Goal: Find specific page/section: Find specific page/section

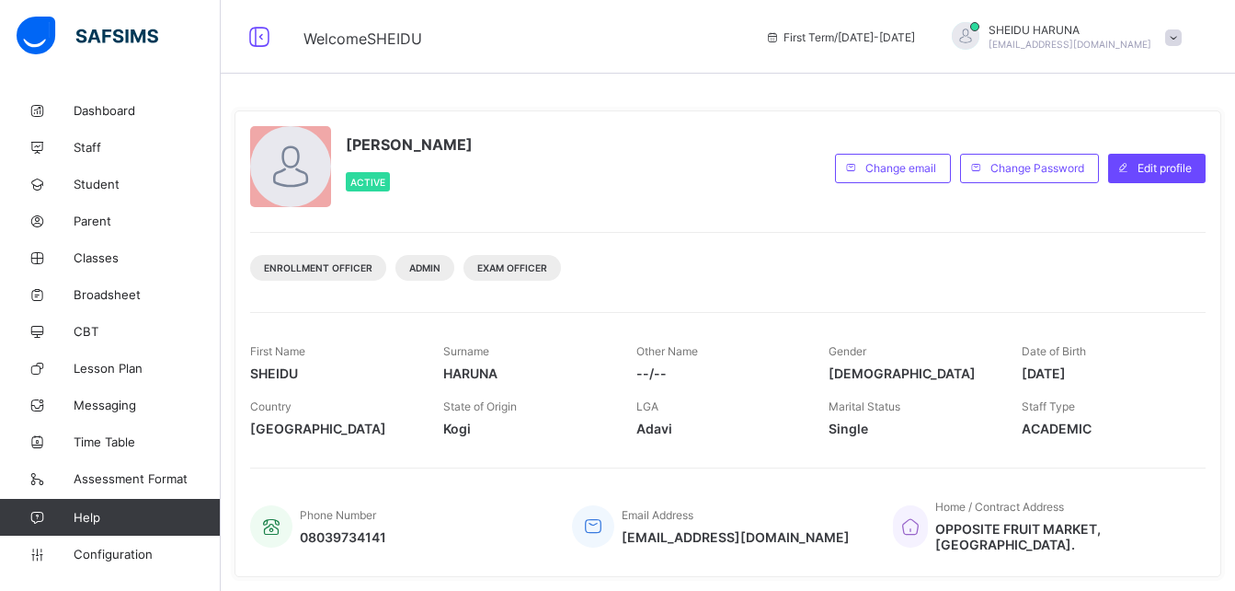
scroll to position [374, 0]
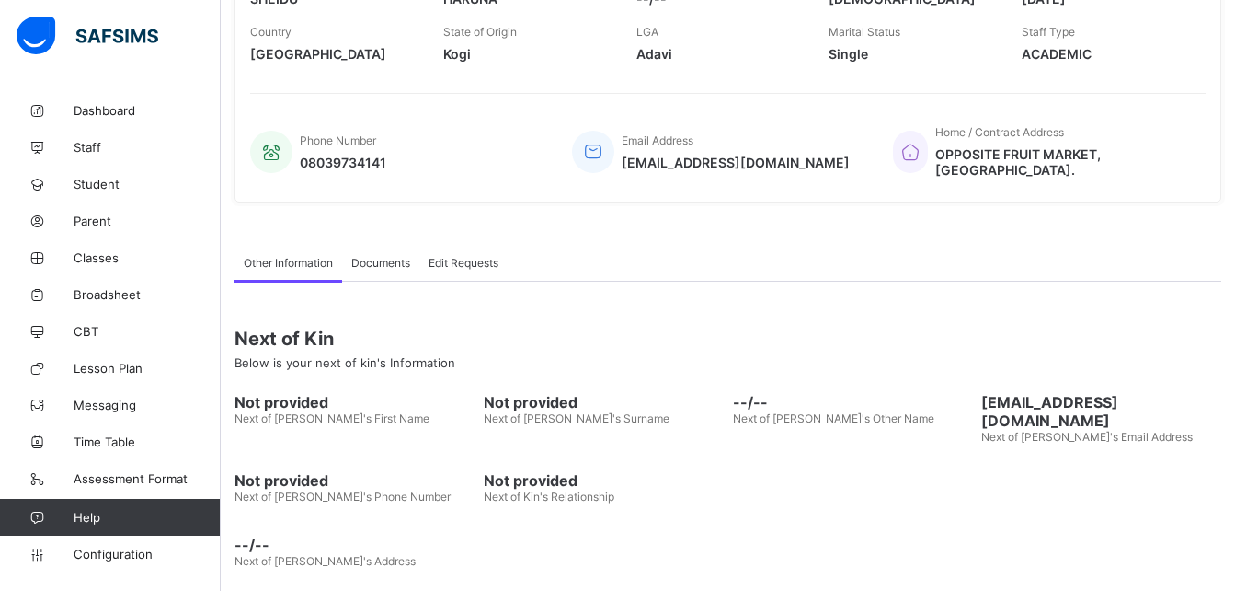
click at [122, 518] on span "Help" at bounding box center [147, 517] width 146 height 15
click at [93, 518] on span "Help" at bounding box center [147, 517] width 146 height 15
drag, startPoint x: 93, startPoint y: 518, endPoint x: 59, endPoint y: 512, distance: 34.5
click at [59, 512] on icon at bounding box center [37, 517] width 74 height 14
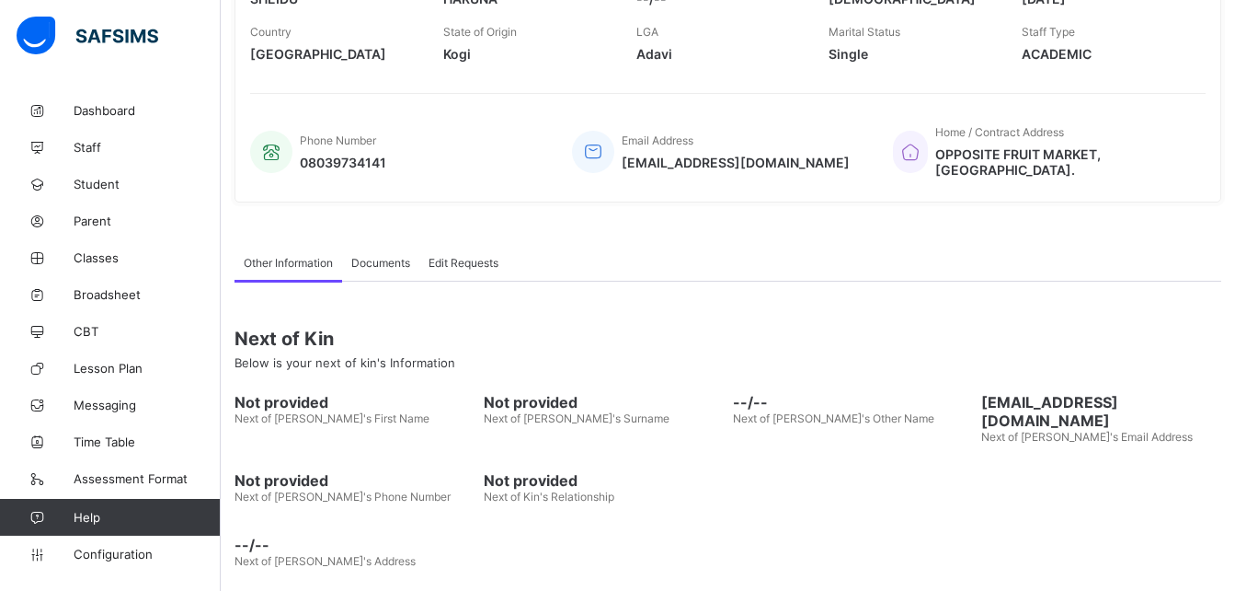
click at [59, 512] on icon at bounding box center [37, 517] width 74 height 14
click at [194, 512] on span "Help" at bounding box center [147, 517] width 146 height 15
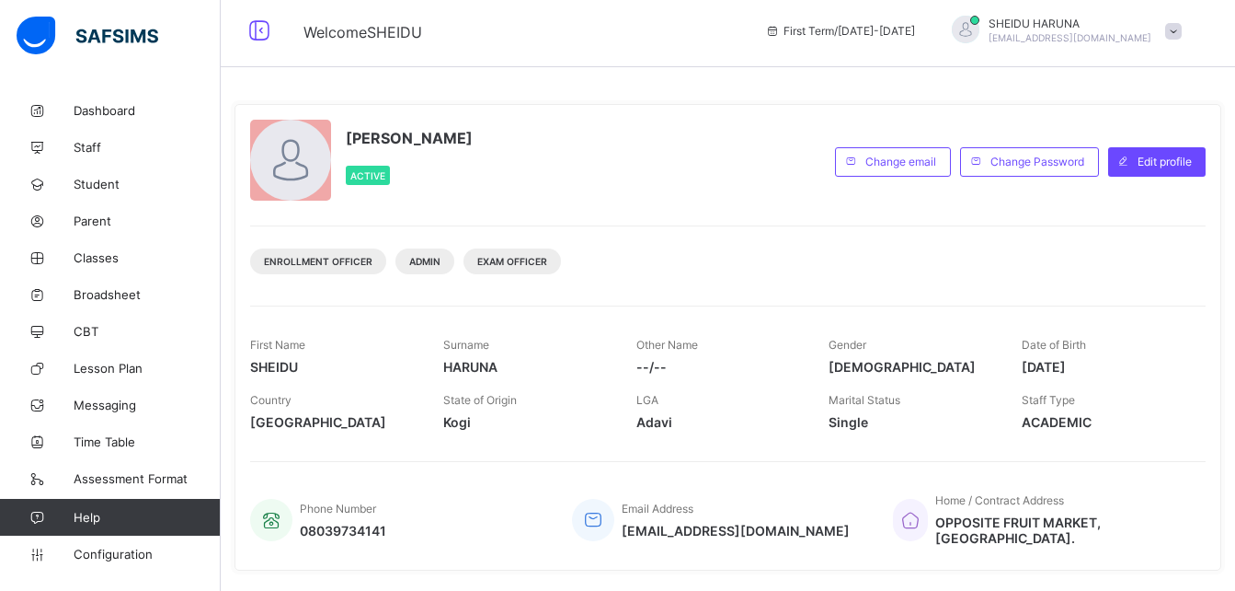
scroll to position [0, 0]
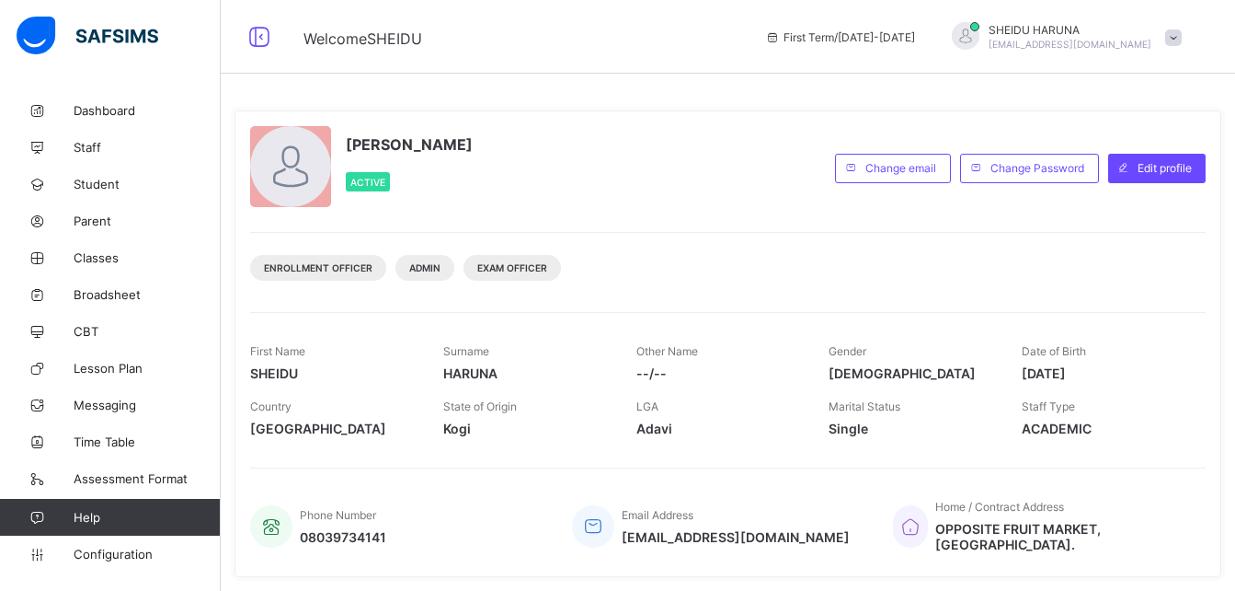
click at [42, 510] on icon at bounding box center [37, 517] width 74 height 14
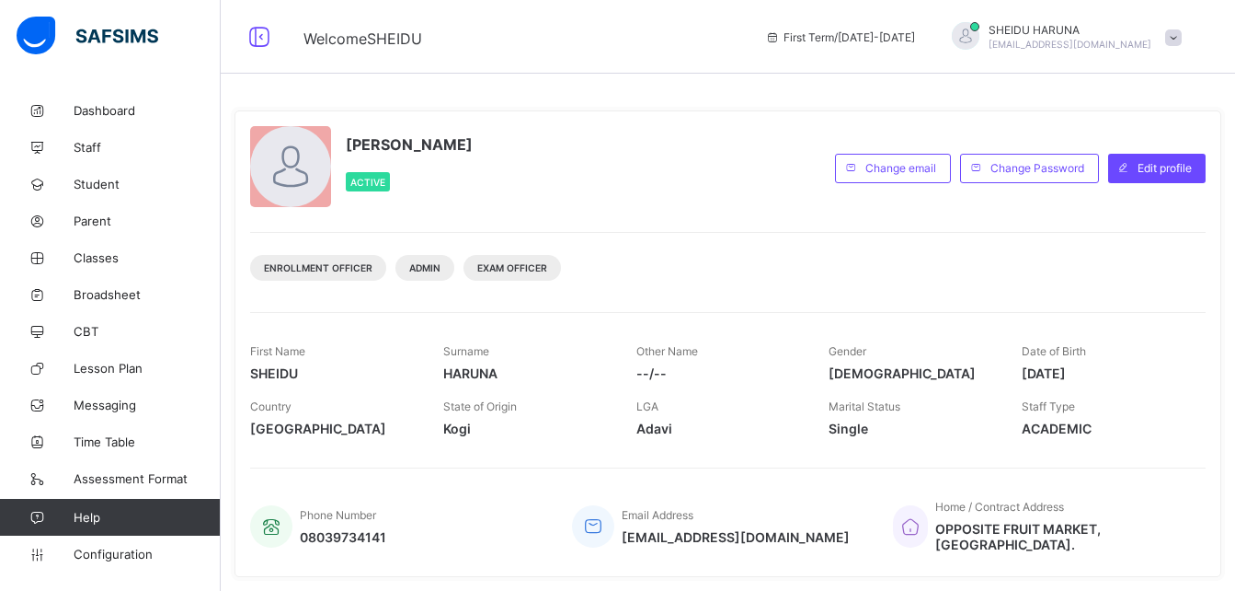
click at [42, 510] on icon at bounding box center [37, 517] width 74 height 14
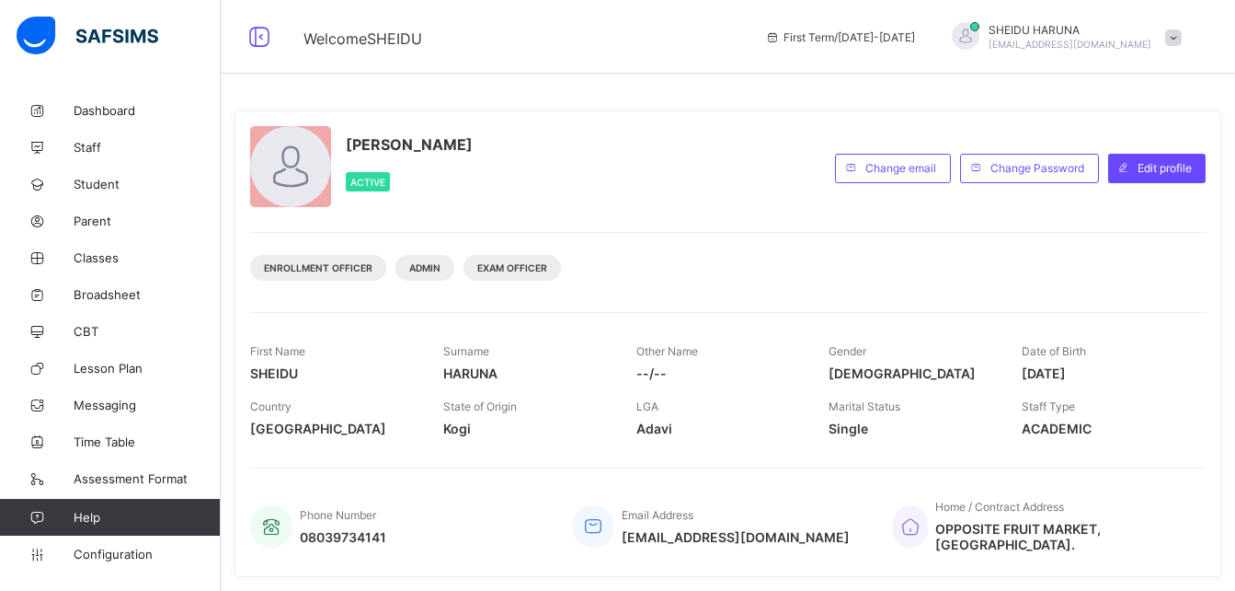
click at [76, 518] on span "Help" at bounding box center [147, 517] width 146 height 15
click at [490, 460] on div "SHEIDU HARUNA Active Change email Change Password Edit profile Enrollment Offic…" at bounding box center [728, 343] width 987 height 466
click at [128, 506] on link "Help" at bounding box center [110, 517] width 220 height 37
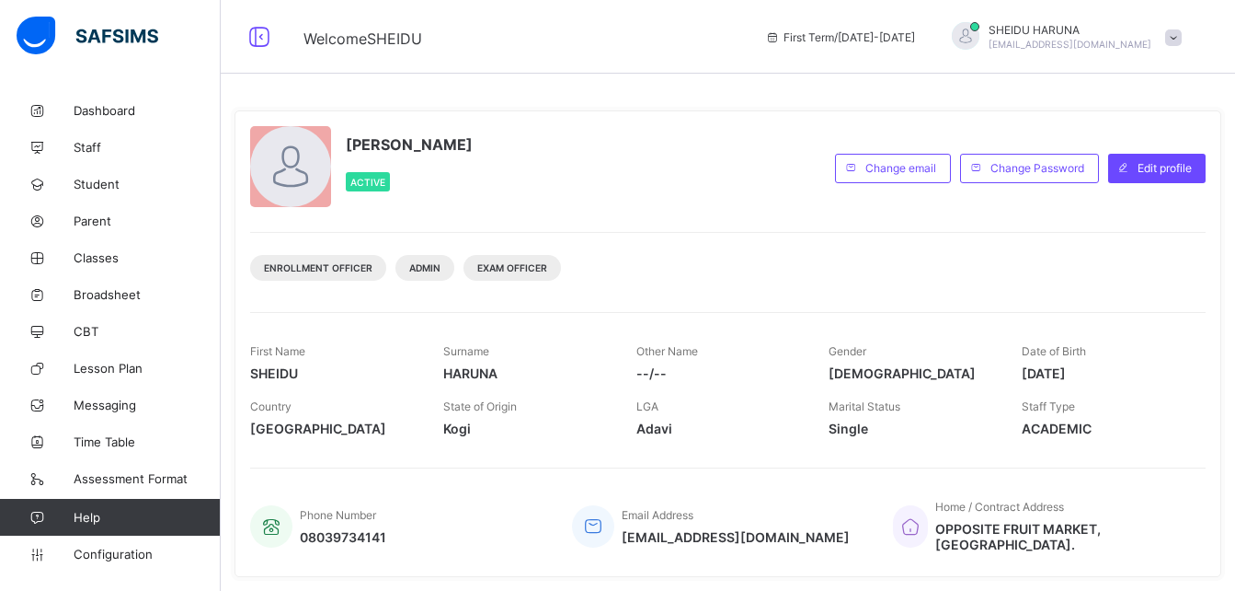
click at [128, 506] on link "Help" at bounding box center [110, 517] width 220 height 37
click at [85, 513] on span "Help" at bounding box center [147, 517] width 146 height 15
click at [1182, 35] on span at bounding box center [1173, 37] width 17 height 17
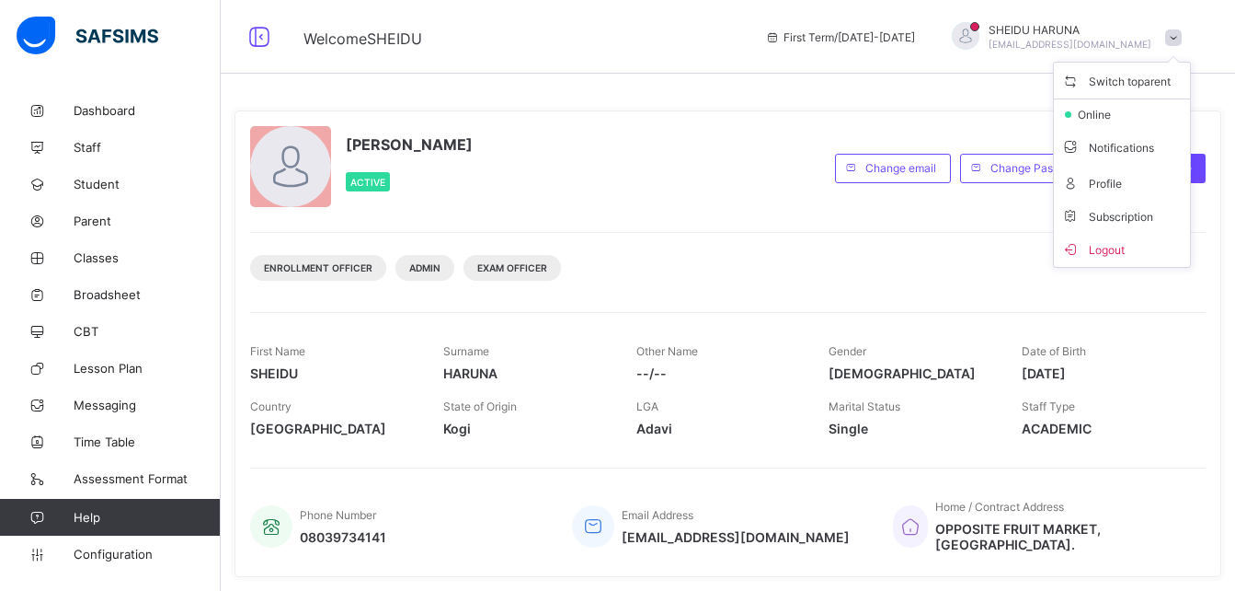
click at [946, 196] on div "Change email Change Password Edit profile" at bounding box center [1020, 168] width 371 height 84
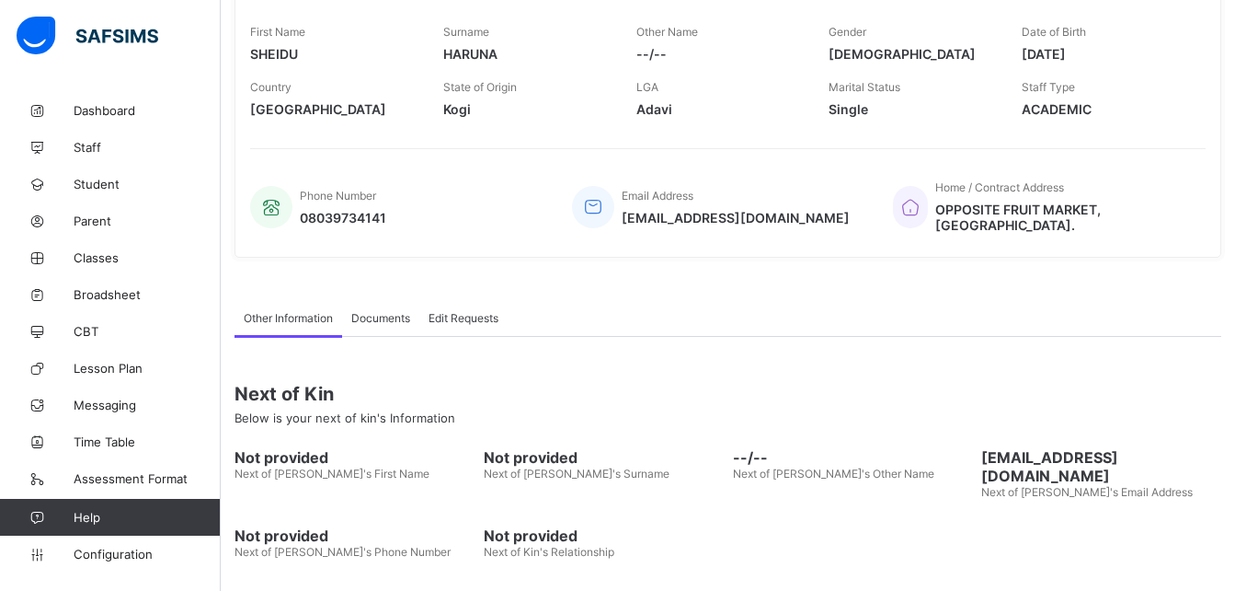
scroll to position [374, 0]
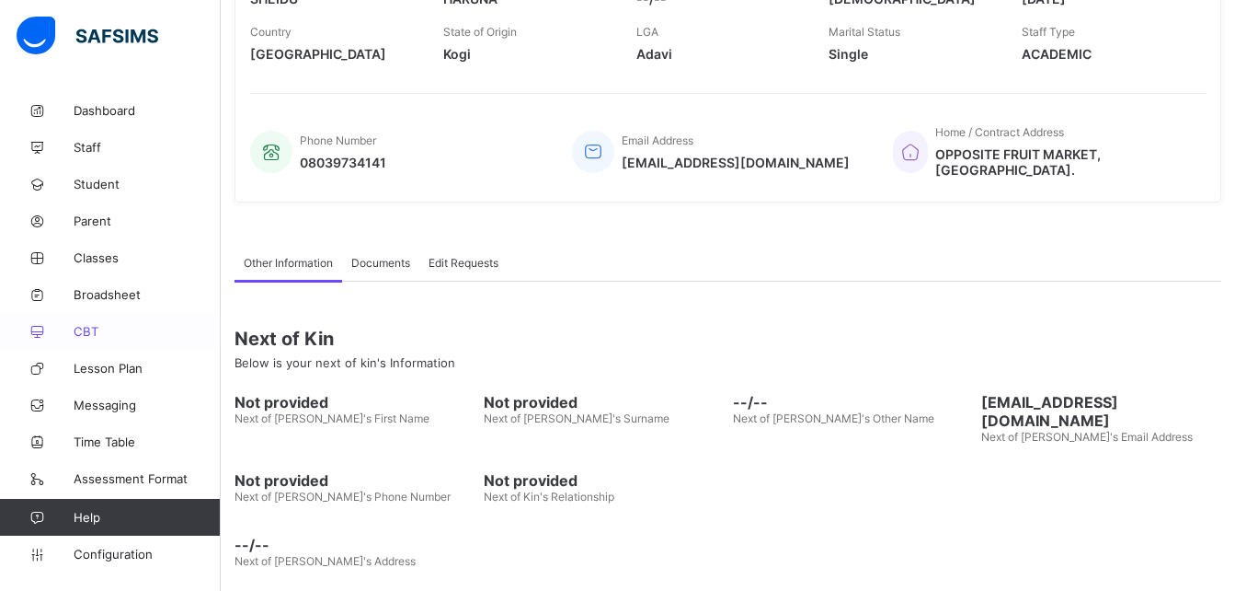
click at [96, 332] on span "CBT" at bounding box center [147, 331] width 147 height 15
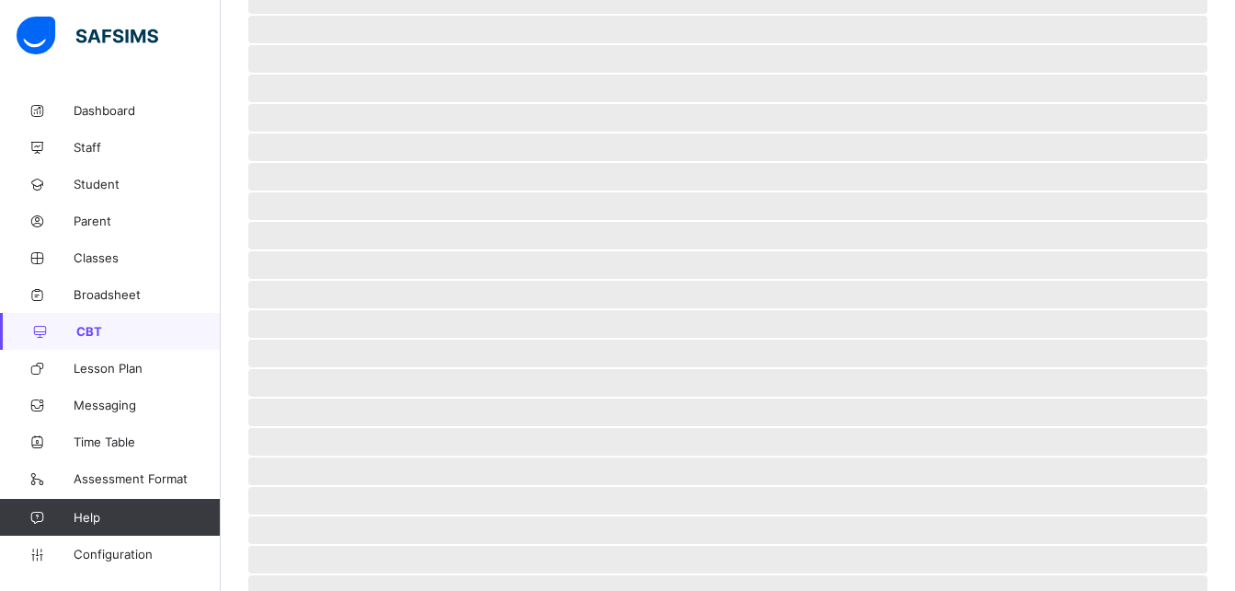
click at [96, 332] on span "CBT" at bounding box center [148, 331] width 144 height 15
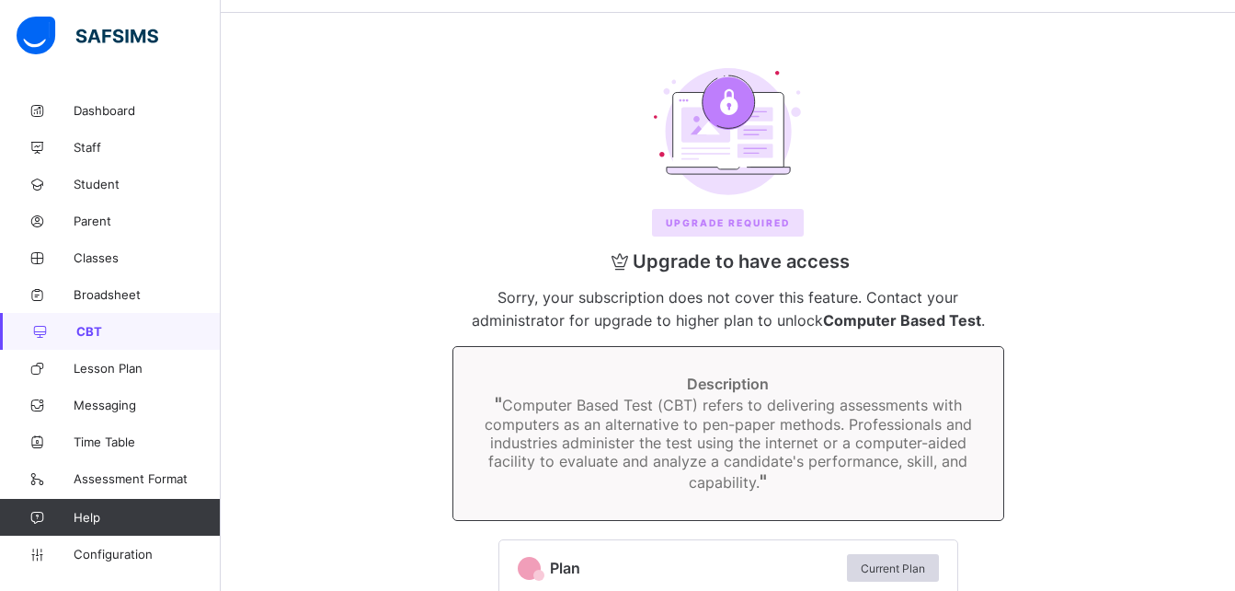
scroll to position [188, 0]
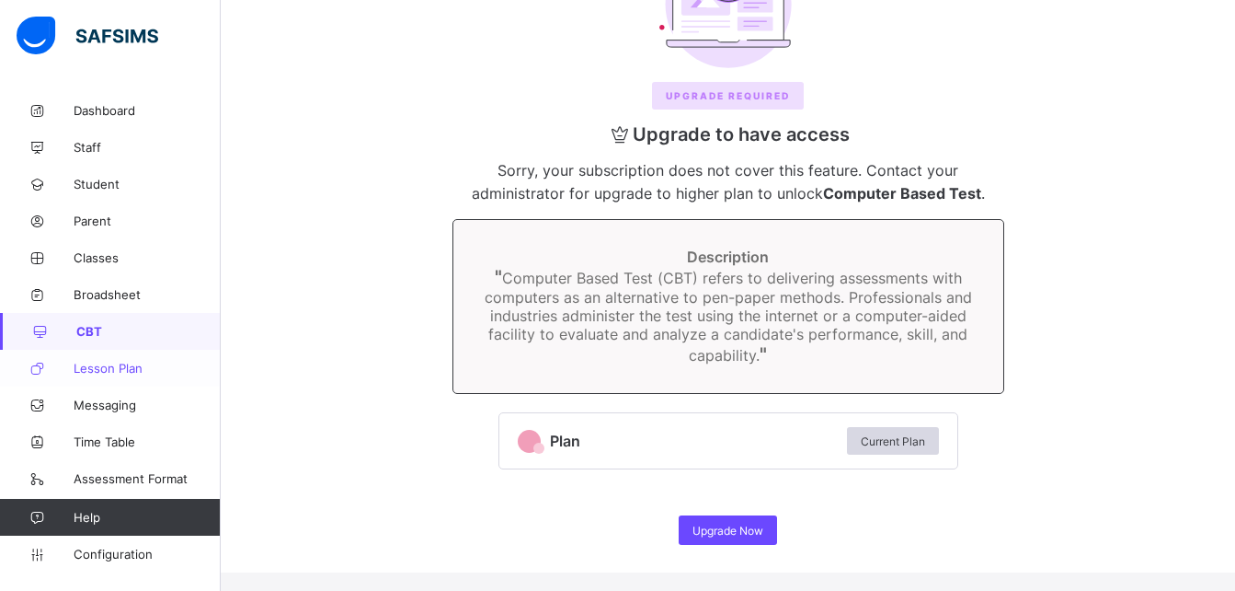
click at [104, 372] on span "Lesson Plan" at bounding box center [147, 368] width 147 height 15
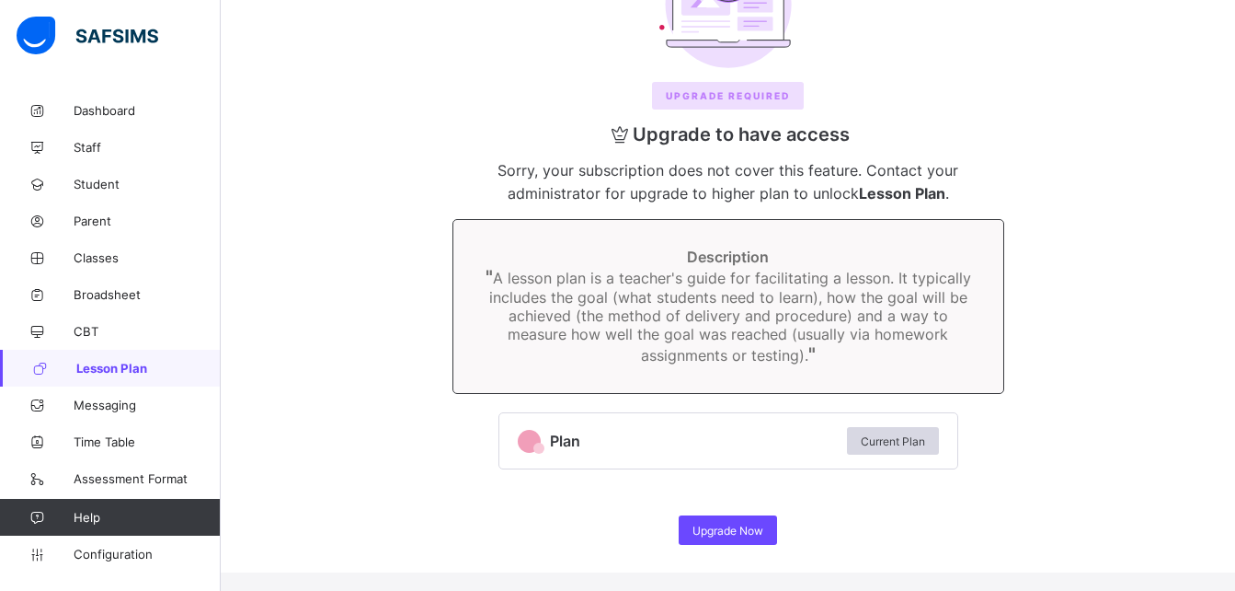
click at [104, 372] on span "Lesson Plan" at bounding box center [148, 368] width 144 height 15
click at [95, 265] on link "Classes" at bounding box center [110, 257] width 221 height 37
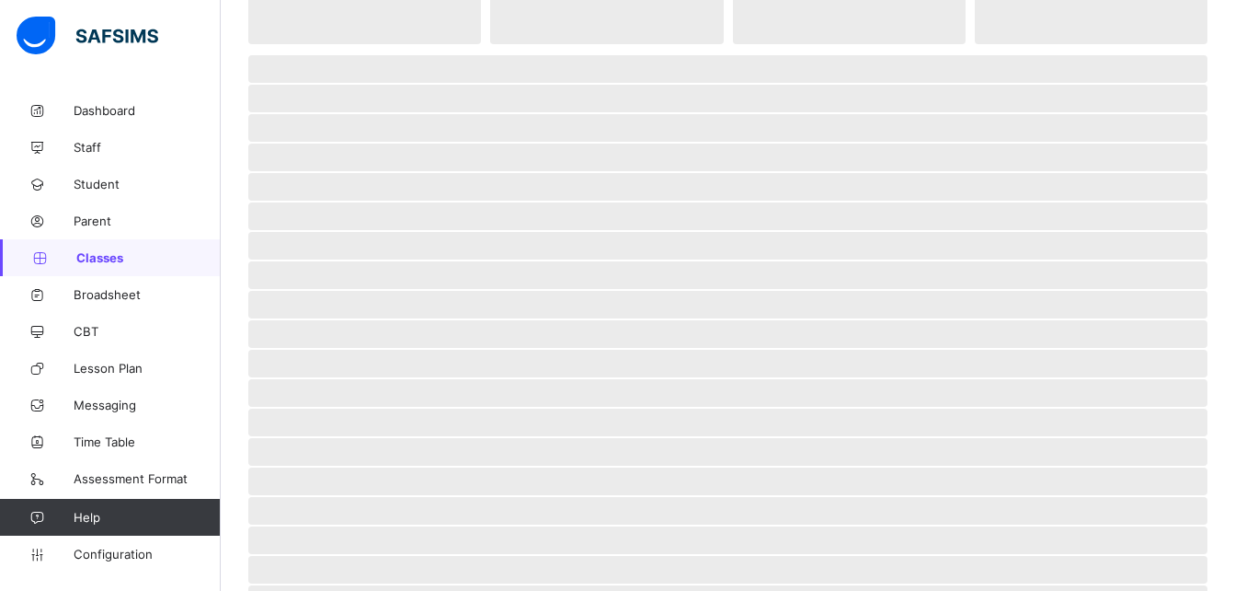
click at [95, 265] on link "Classes" at bounding box center [110, 257] width 221 height 37
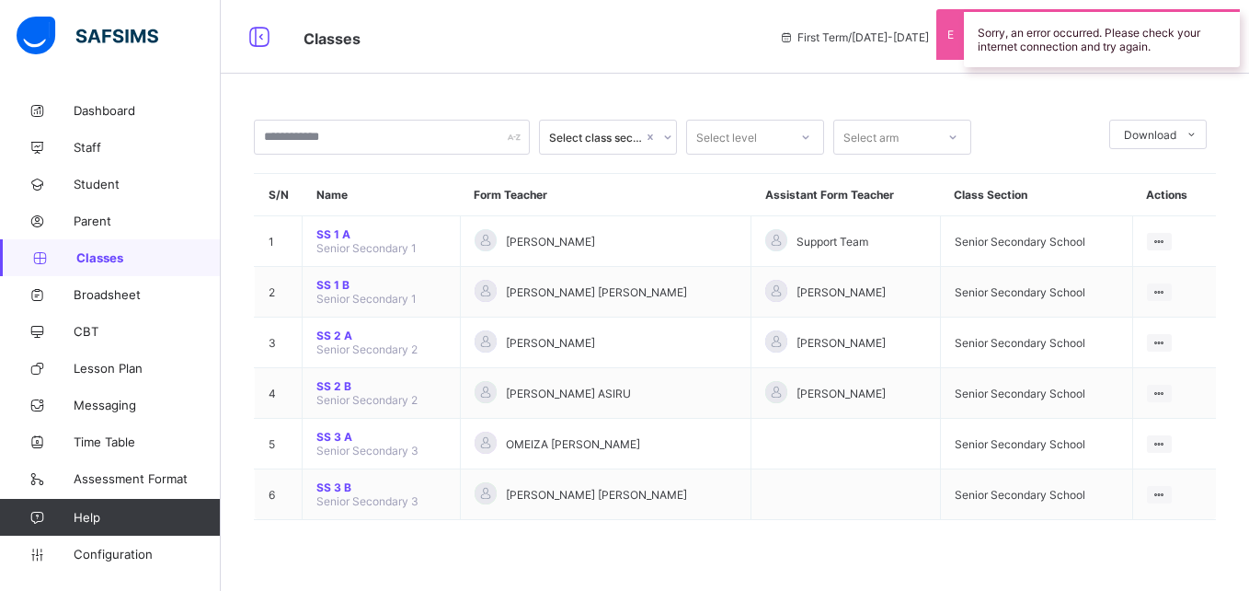
click at [1004, 48] on div "Sorry, an error occurred. Please check your internet connection and try again." at bounding box center [1102, 38] width 276 height 58
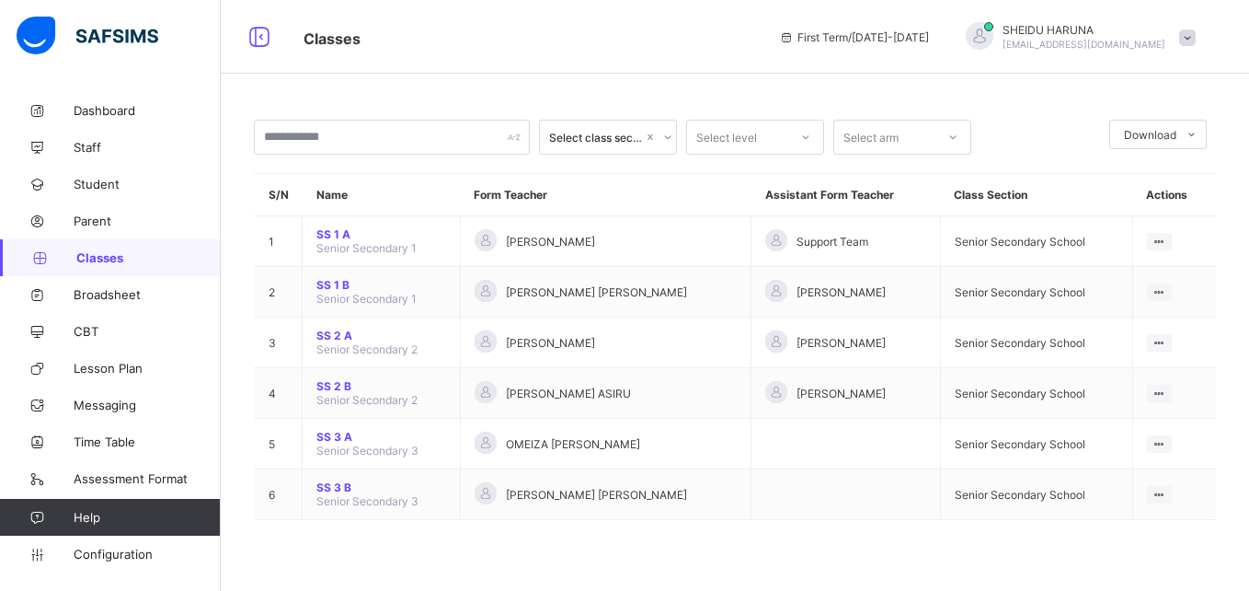
click at [96, 522] on span "Help" at bounding box center [147, 517] width 146 height 15
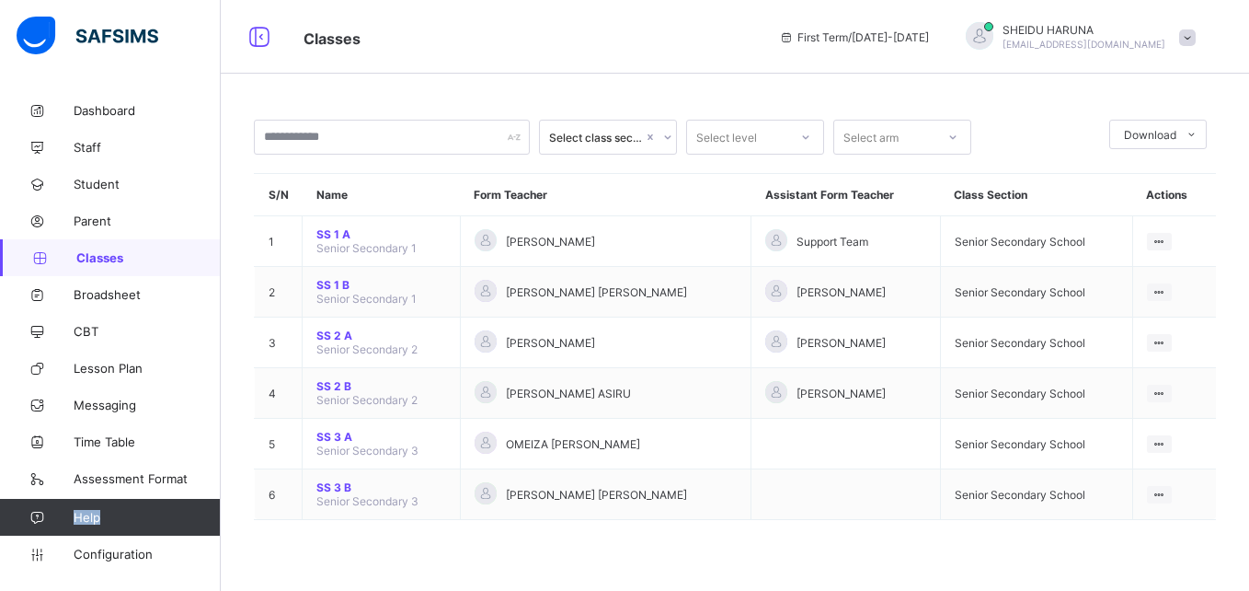
click at [96, 522] on span "Help" at bounding box center [147, 517] width 146 height 15
drag, startPoint x: 96, startPoint y: 522, endPoint x: 40, endPoint y: 519, distance: 55.3
click at [40, 519] on icon at bounding box center [37, 517] width 74 height 14
click at [212, 576] on div "Dashboard Staff Student Parent Classes Broadsheet CBT Lesson Plan Messaging Tim…" at bounding box center [110, 332] width 221 height 517
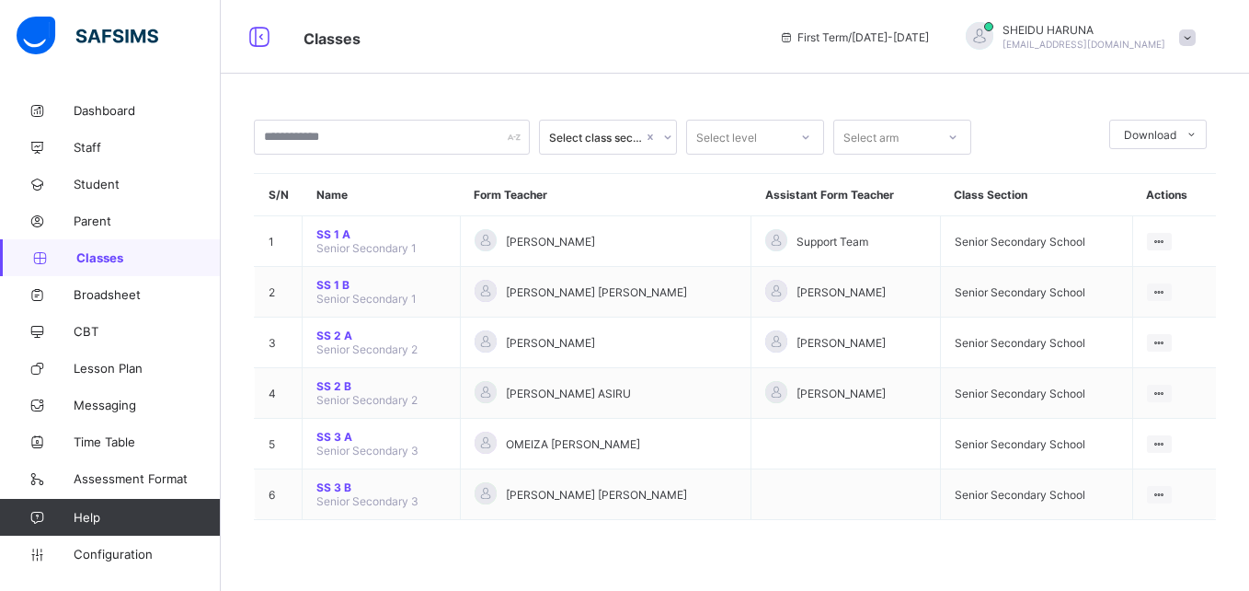
click at [116, 508] on link "Help" at bounding box center [110, 517] width 220 height 37
click at [88, 516] on span "Help" at bounding box center [147, 517] width 146 height 15
click at [88, 517] on span "Help" at bounding box center [147, 517] width 146 height 15
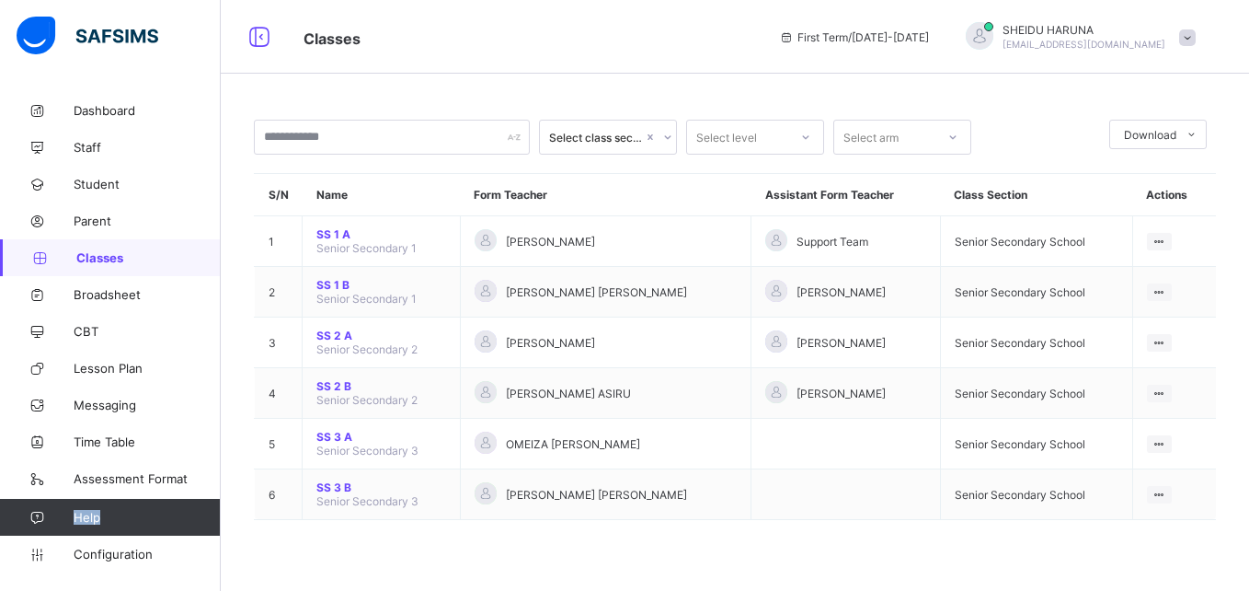
click at [141, 522] on span "Help" at bounding box center [147, 517] width 146 height 15
click at [210, 567] on link "Configuration" at bounding box center [110, 553] width 220 height 37
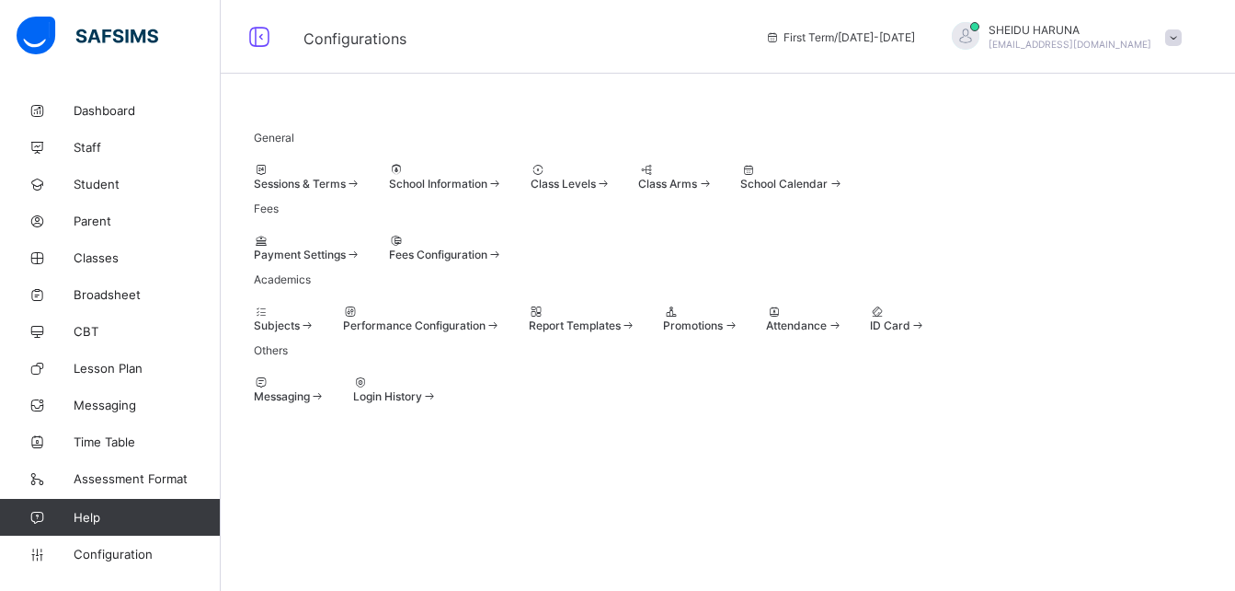
click at [997, 233] on div "General Sessions & Terms School Information Class Levels Class Arms School Cale…" at bounding box center [728, 261] width 1015 height 338
click at [125, 547] on span "Configuration" at bounding box center [147, 553] width 146 height 15
click at [131, 561] on link "Configuration" at bounding box center [110, 553] width 220 height 37
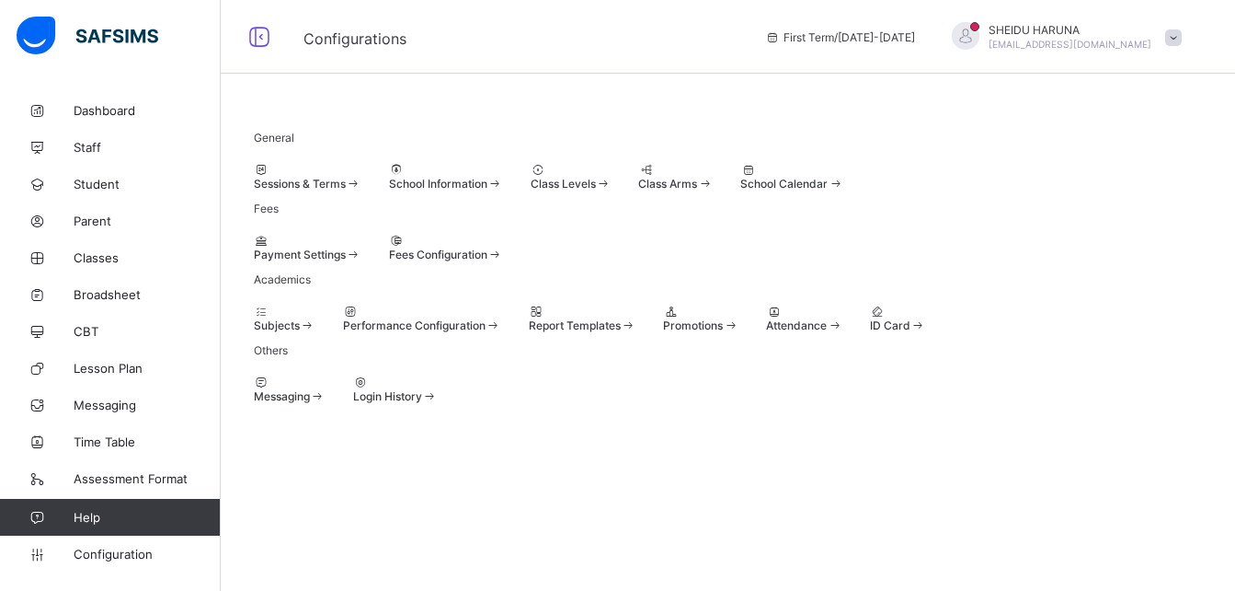
scroll to position [130, 0]
click at [91, 258] on span "Classes" at bounding box center [147, 257] width 147 height 15
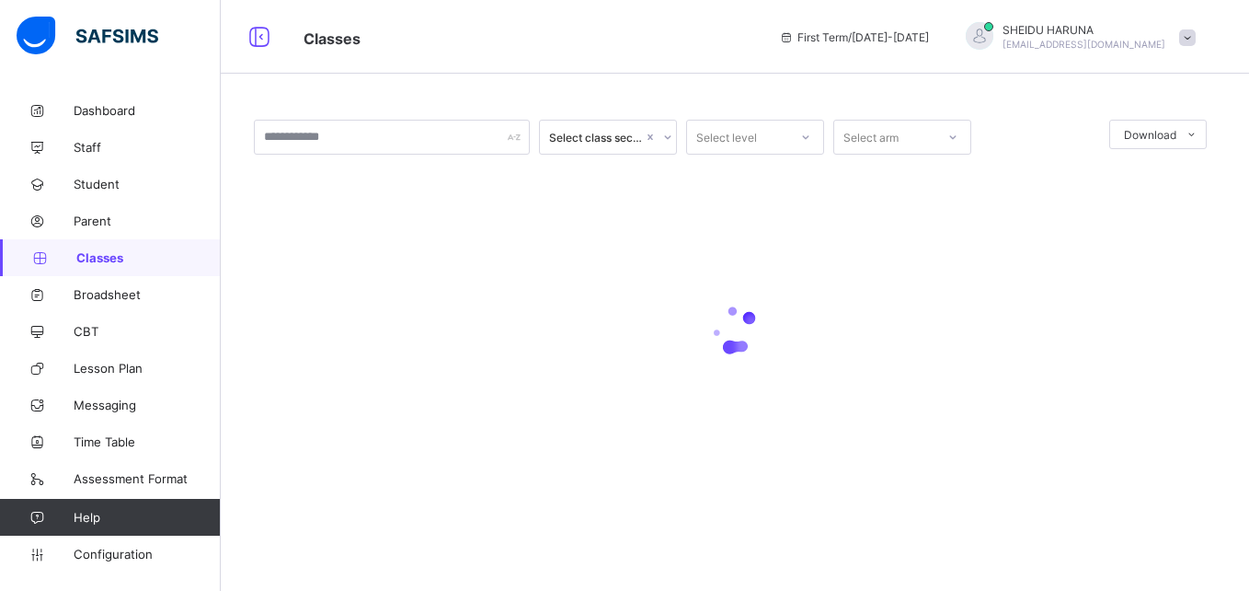
click at [91, 258] on span "Classes" at bounding box center [148, 257] width 144 height 15
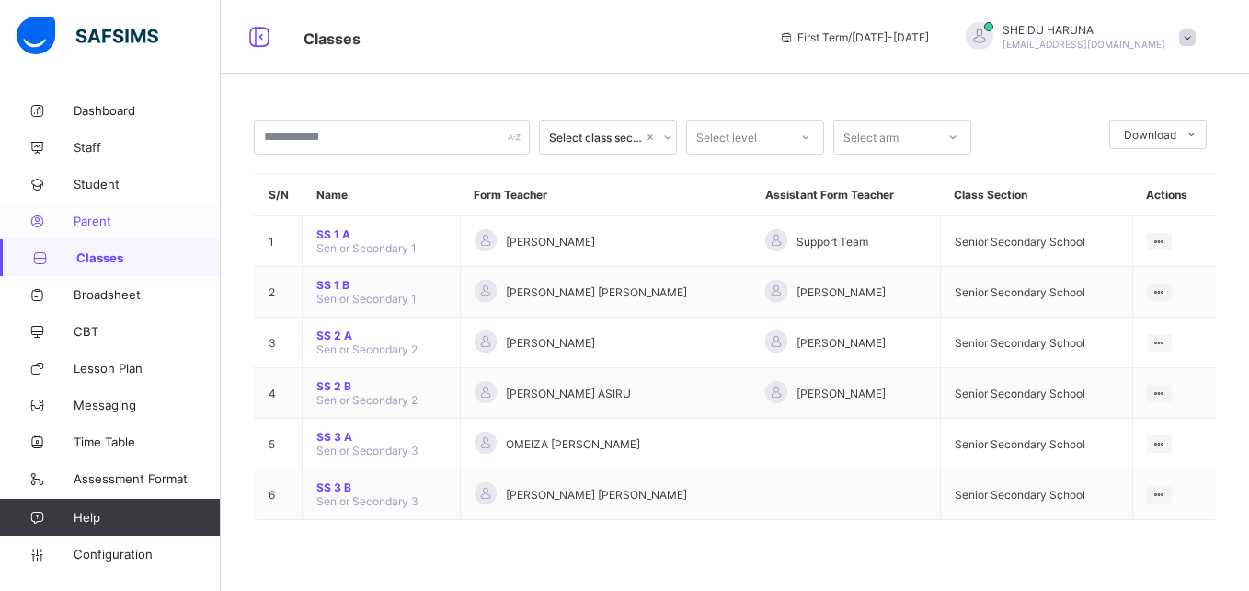
click at [83, 224] on span "Parent" at bounding box center [147, 220] width 147 height 15
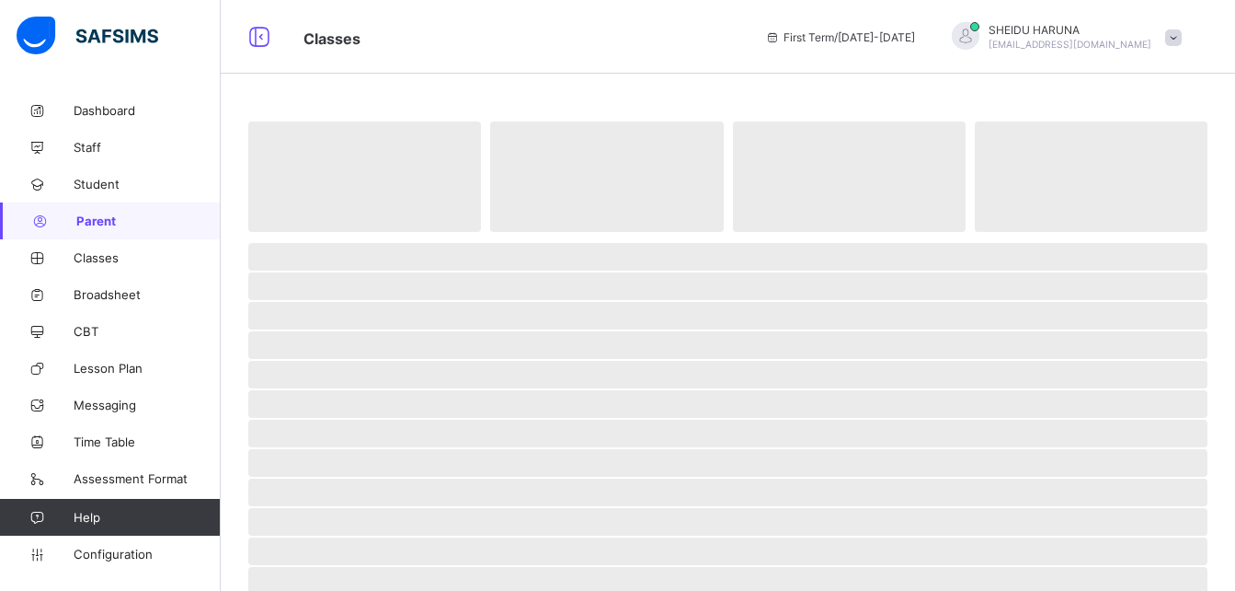
click at [83, 224] on span "Parent" at bounding box center [148, 220] width 144 height 15
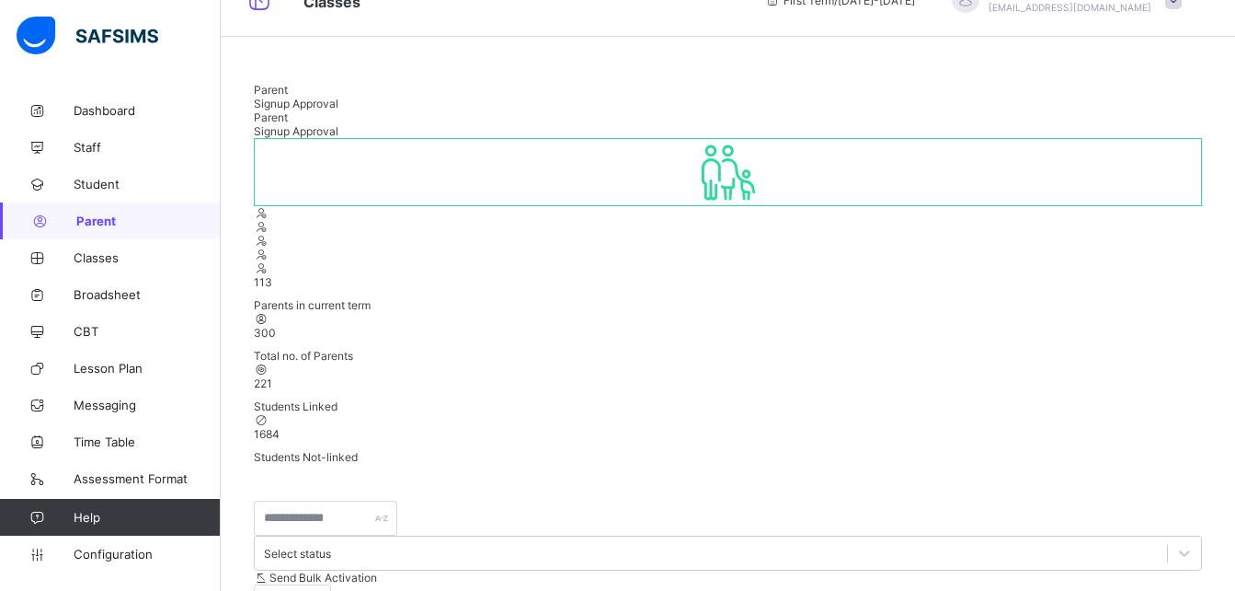
scroll to position [74, 0]
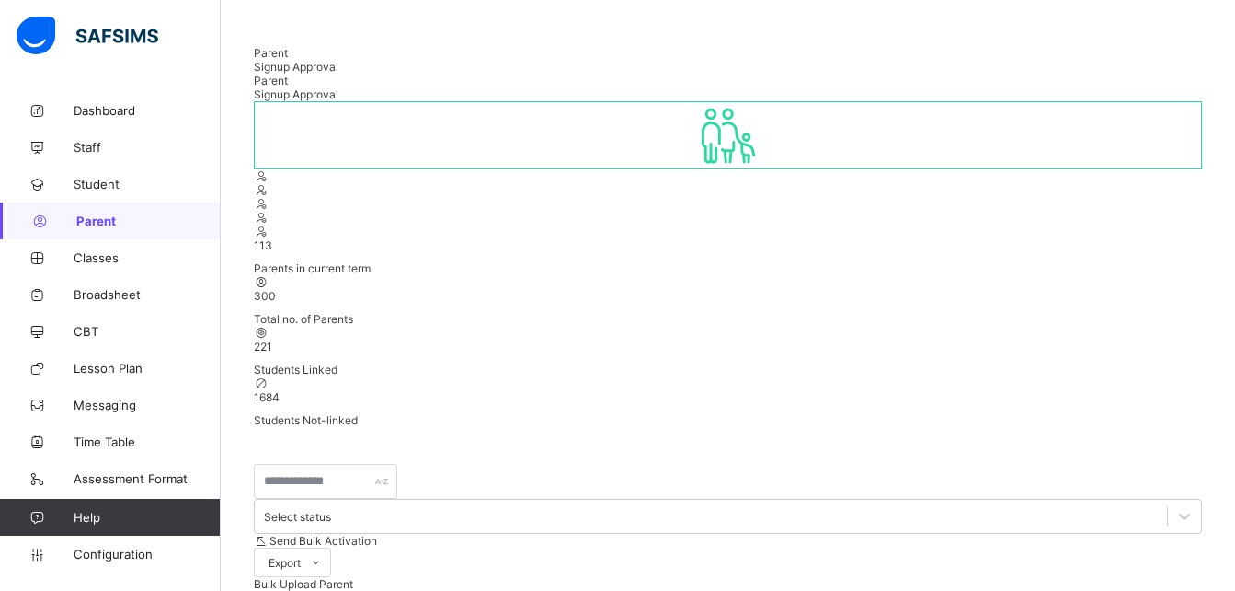
click at [370, 464] on input "text" at bounding box center [325, 481] width 143 height 35
click at [109, 410] on span "Messaging" at bounding box center [147, 404] width 147 height 15
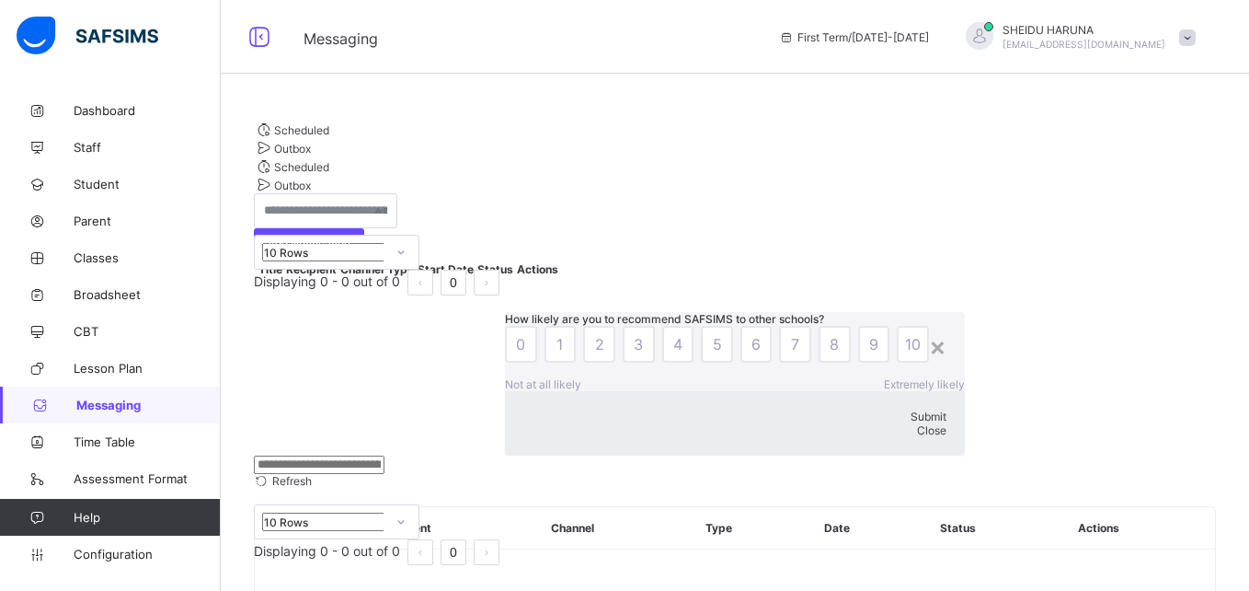
click at [786, 423] on div "Close" at bounding box center [734, 430] width 423 height 14
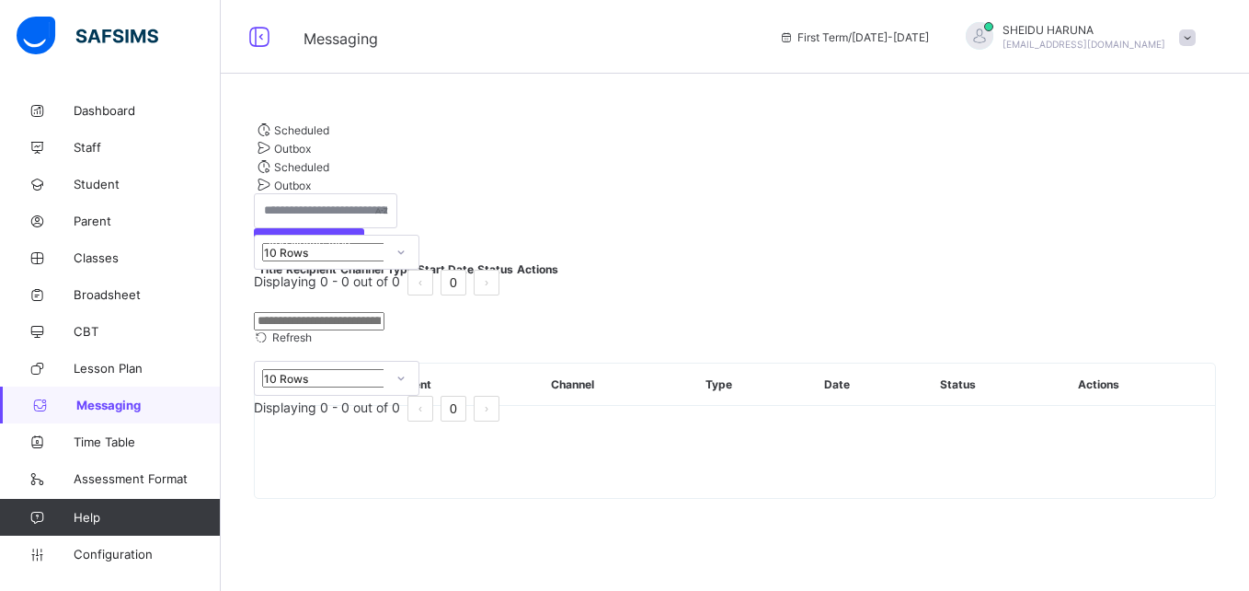
click at [304, 137] on span "Scheduled" at bounding box center [301, 130] width 55 height 14
click at [350, 236] on span "Add Notification" at bounding box center [309, 243] width 83 height 14
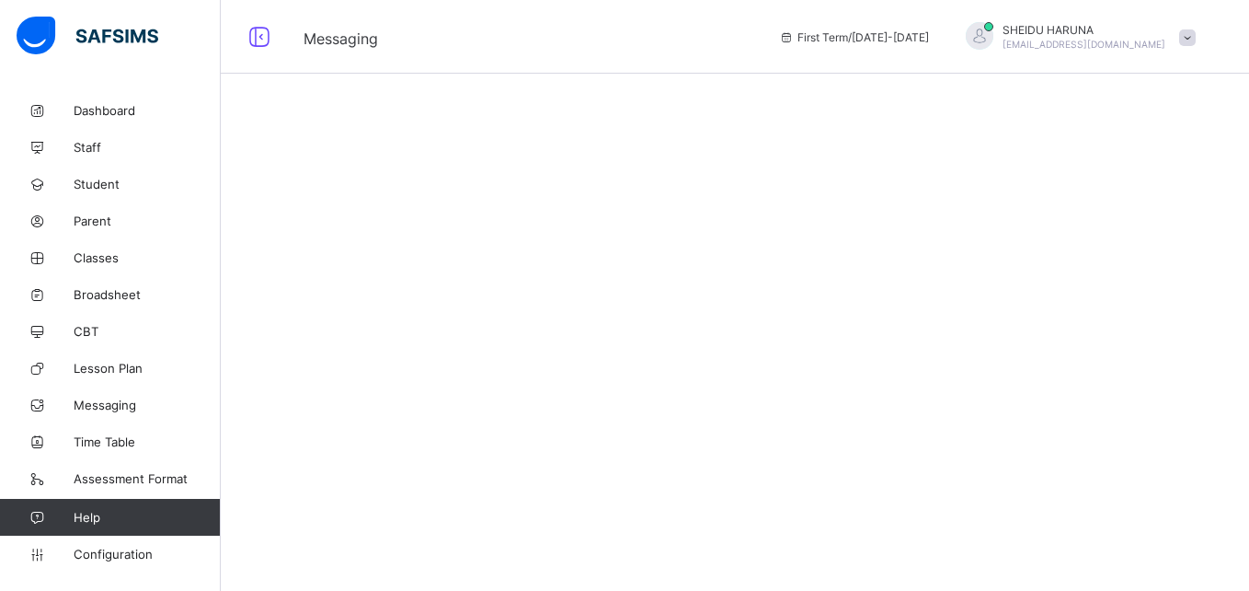
select select "*"
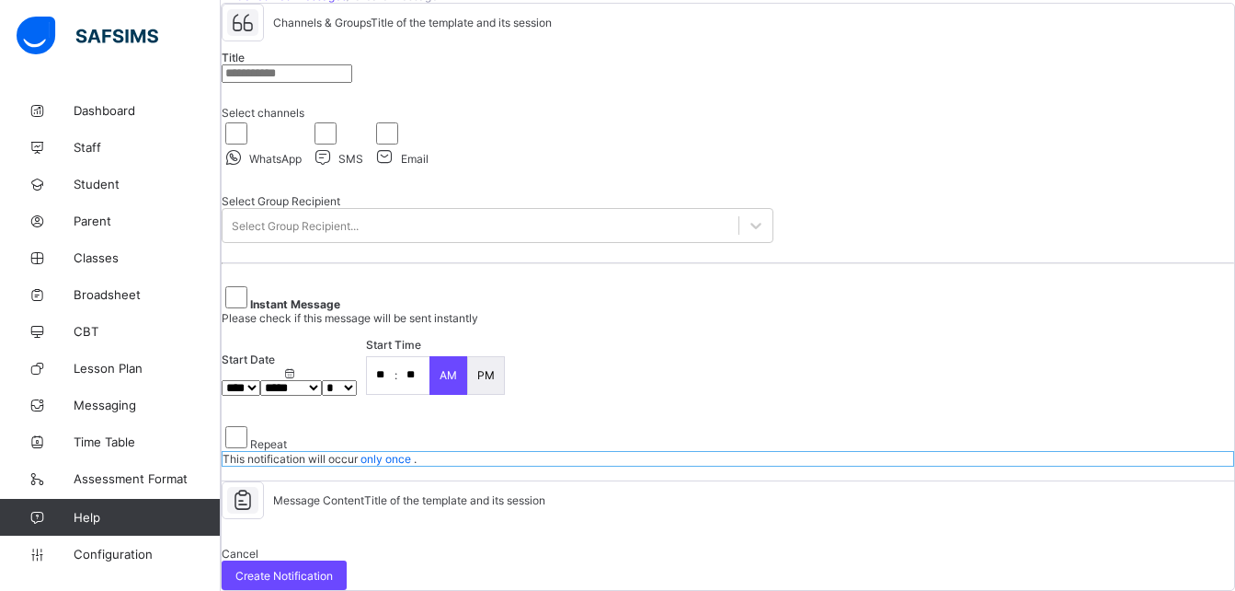
scroll to position [376, 0]
click at [99, 187] on span "Student" at bounding box center [147, 184] width 147 height 15
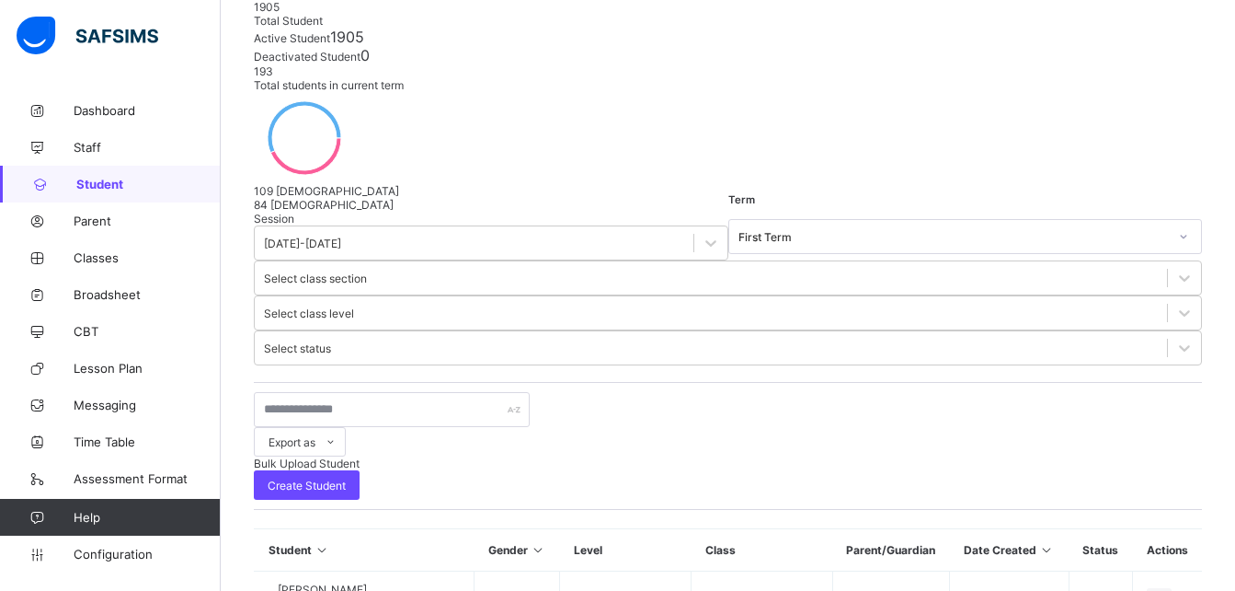
scroll to position [376, 0]
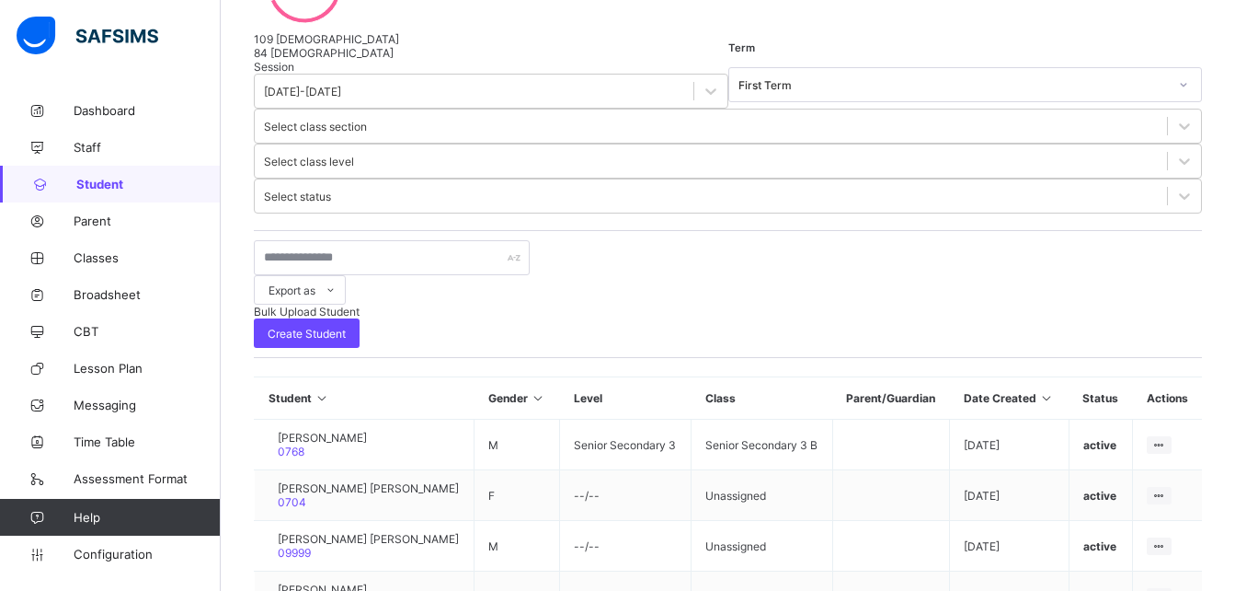
click at [1003, 66] on div "Session 2025-2026 Term First Term Select class section Select class level Selec…" at bounding box center [728, 500] width 948 height 880
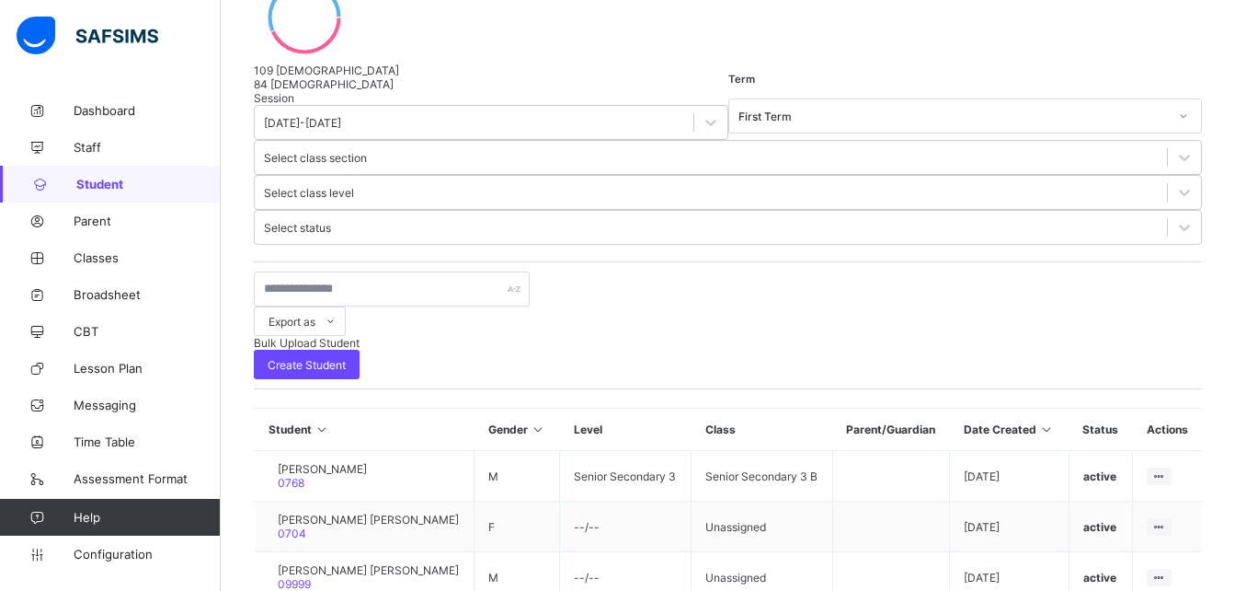
scroll to position [346, 0]
click at [109, 512] on span "Help" at bounding box center [147, 517] width 146 height 15
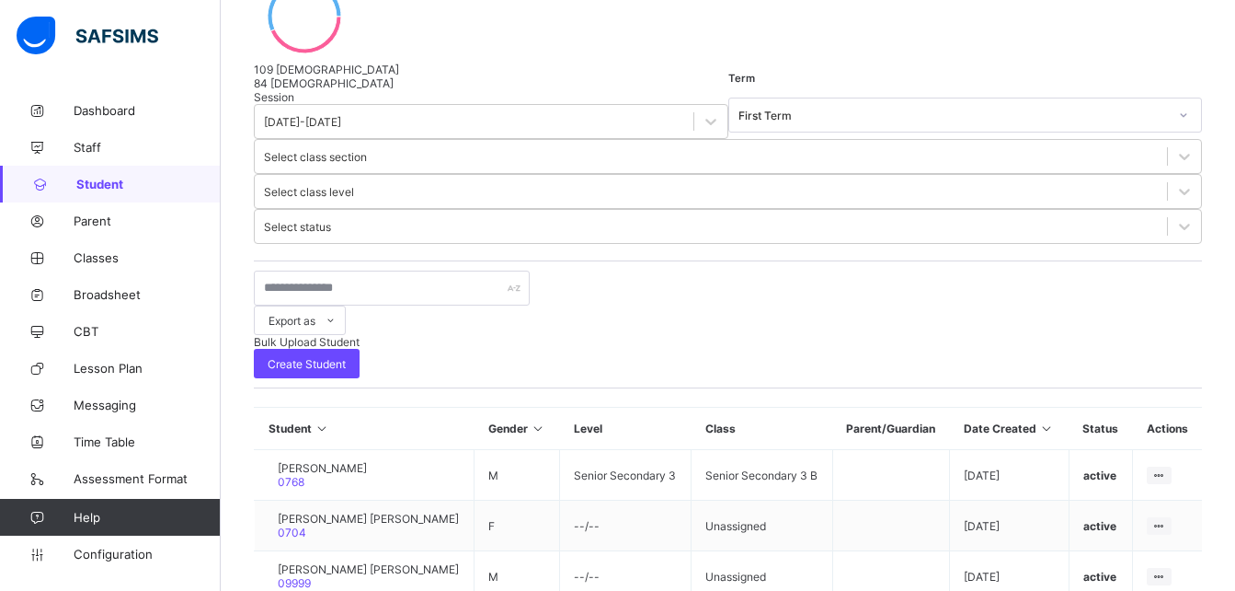
click at [109, 512] on span "Help" at bounding box center [147, 517] width 146 height 15
click at [115, 548] on span "Configuration" at bounding box center [147, 553] width 146 height 15
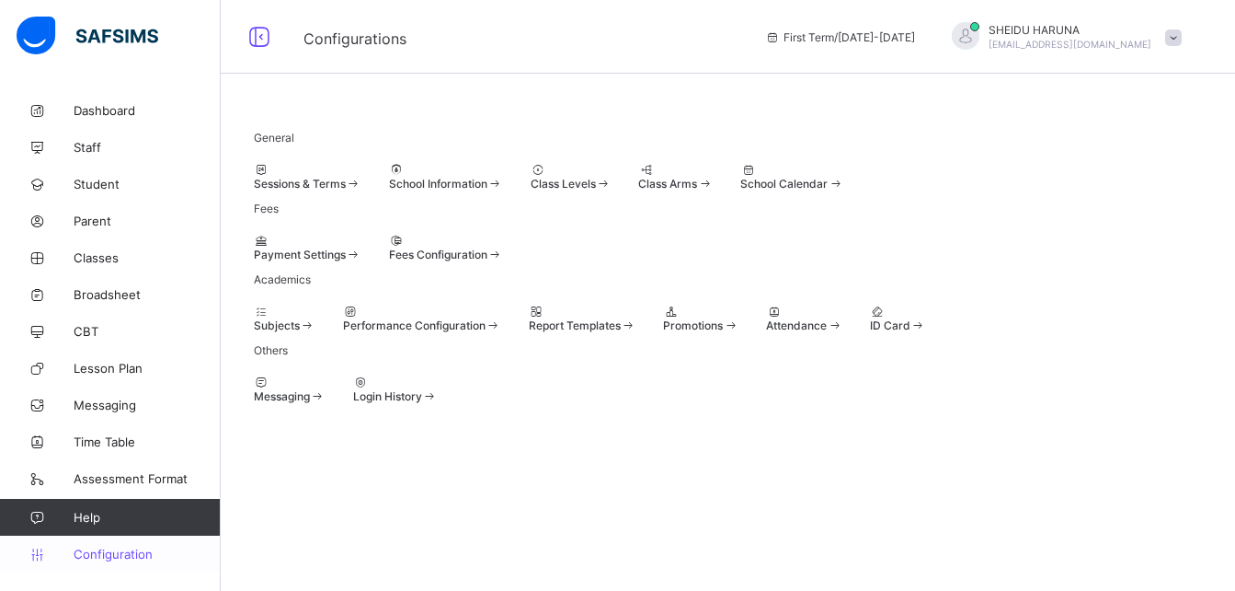
click at [42, 558] on icon at bounding box center [37, 554] width 74 height 14
click at [101, 513] on span "Help" at bounding box center [147, 517] width 146 height 15
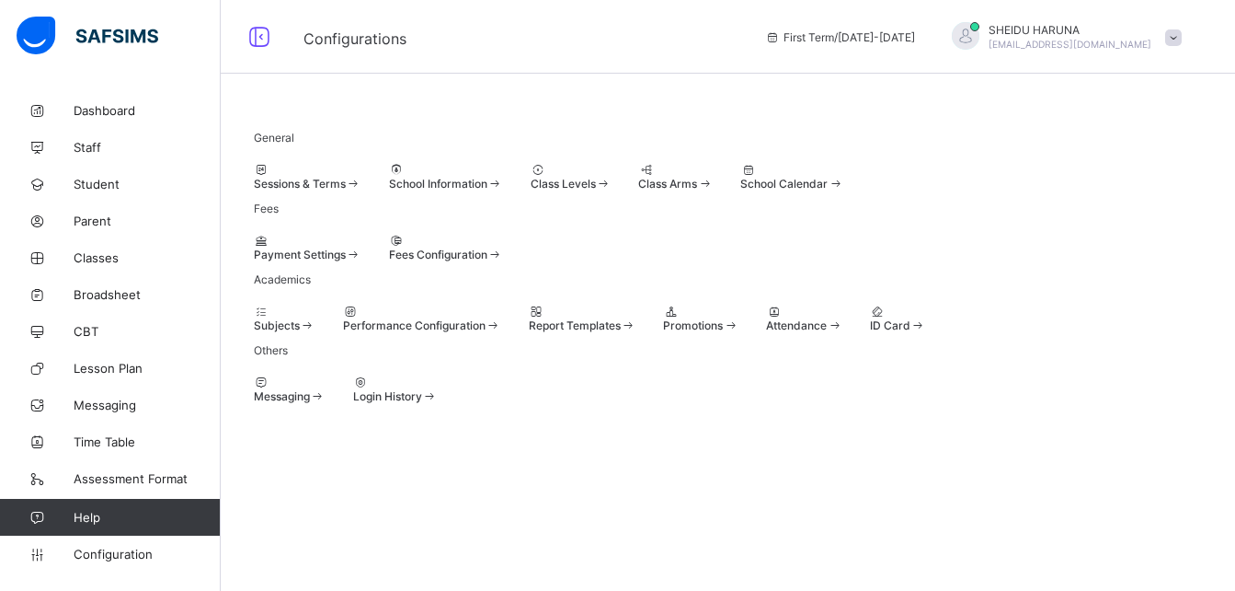
click at [641, 403] on div "Messaging Login History" at bounding box center [728, 389] width 948 height 28
click at [1174, 304] on div "Subjects Performance Configuration Report Templates Promotions Attendance ID Ca…" at bounding box center [728, 318] width 948 height 28
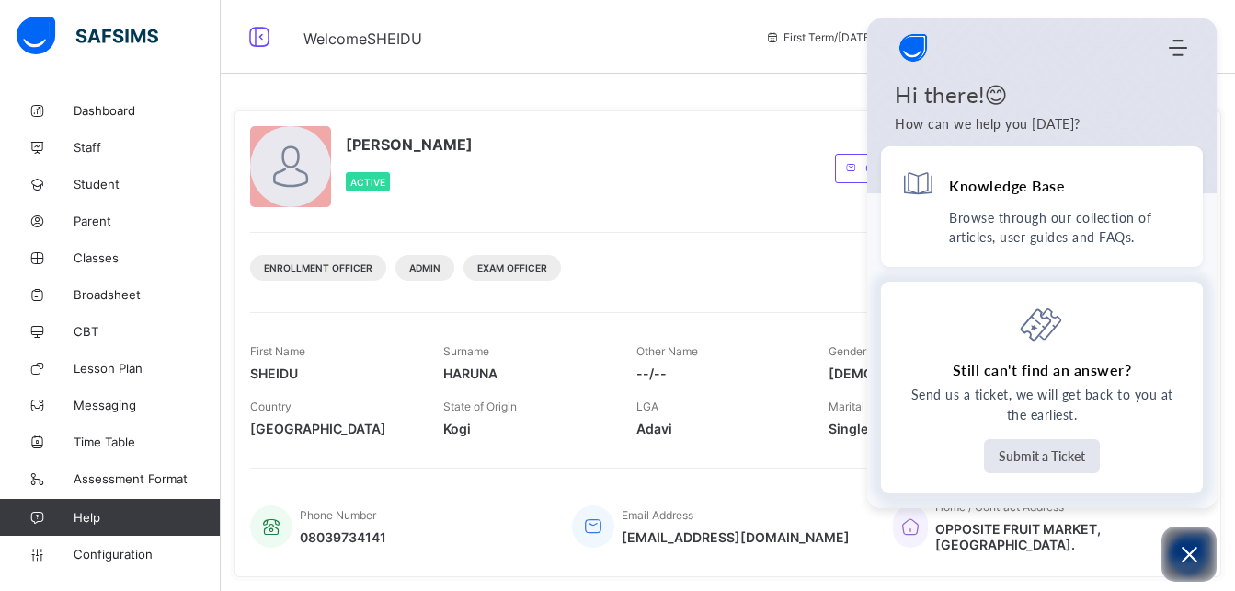
click at [1051, 463] on button "Submit a Ticket" at bounding box center [1042, 456] width 116 height 34
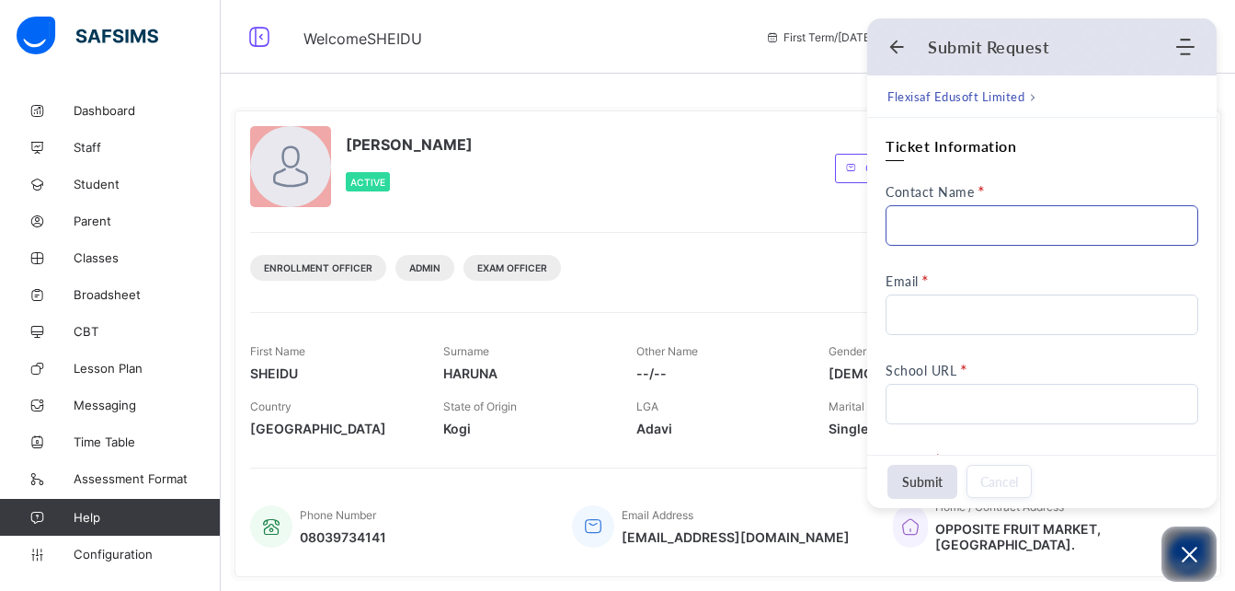
click at [933, 221] on input "Contact Name" at bounding box center [1042, 225] width 313 height 40
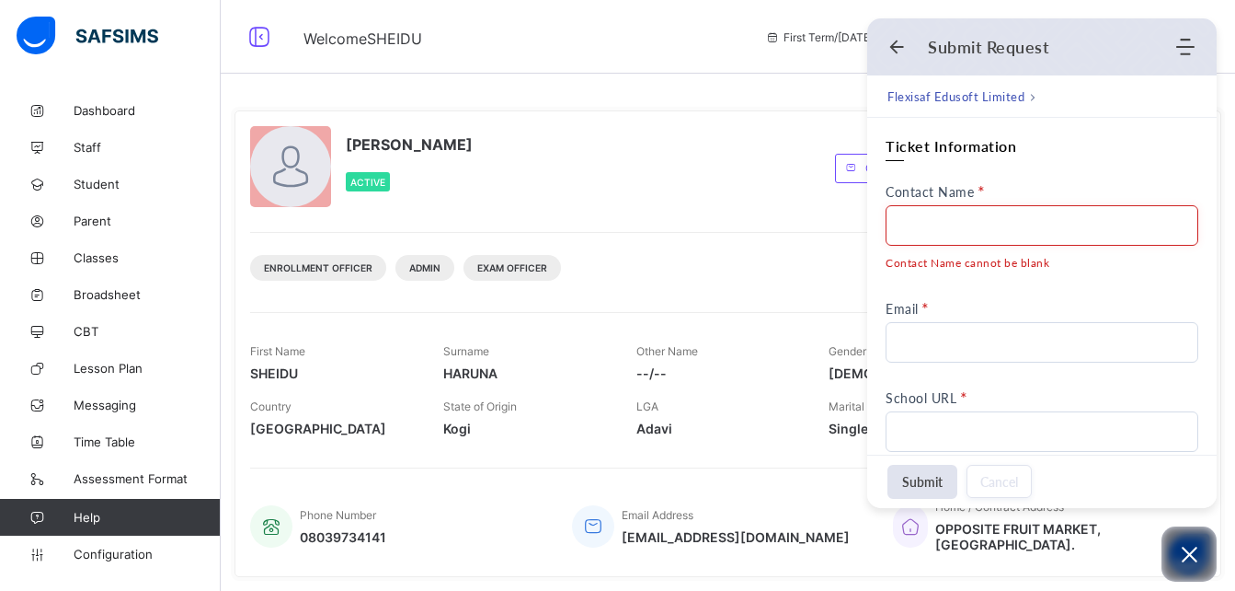
click at [936, 228] on input "Contact Name" at bounding box center [1042, 225] width 313 height 40
type input "**********"
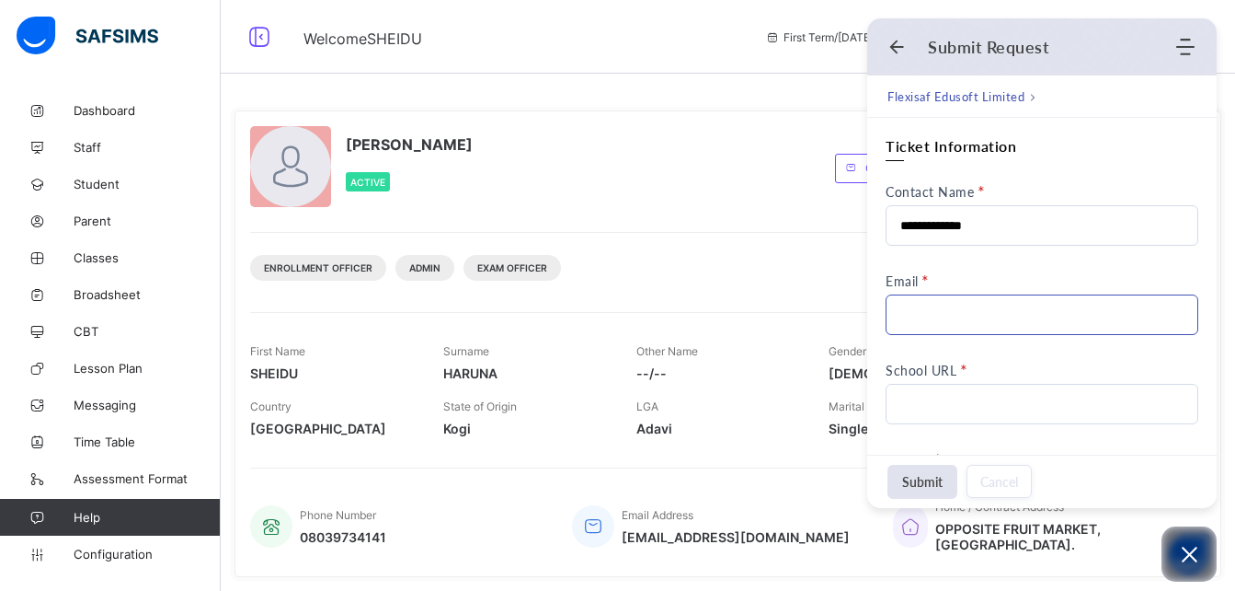
click at [931, 330] on input "Email" at bounding box center [1042, 314] width 313 height 40
type input "**********"
click at [924, 412] on input "School URL" at bounding box center [1042, 404] width 313 height 40
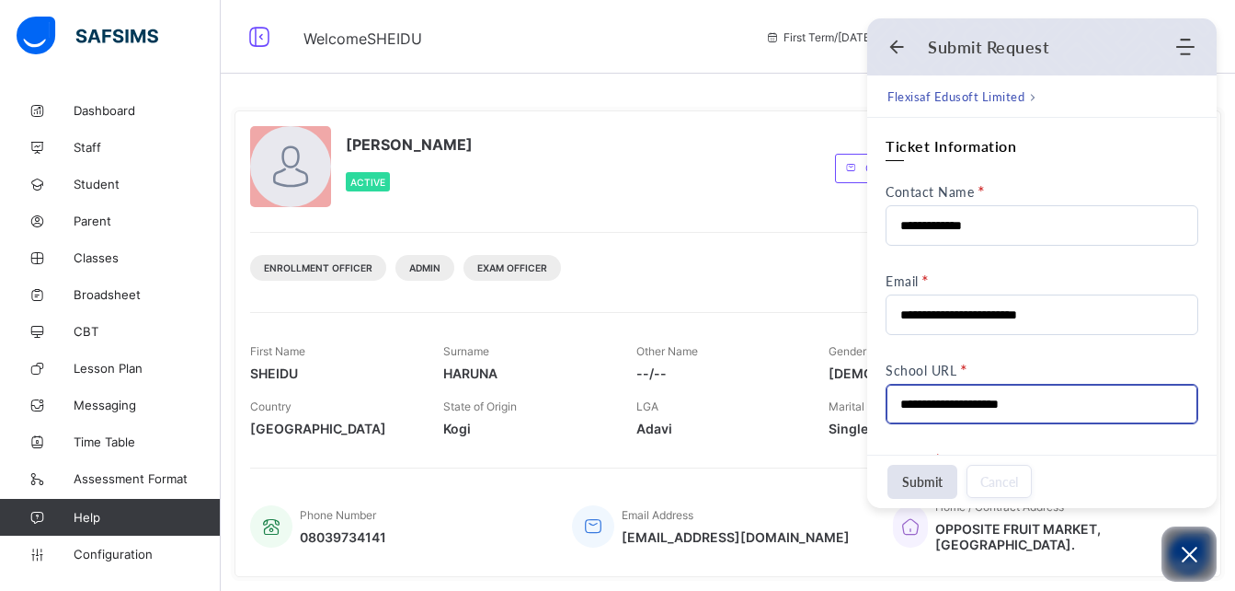
type input "**********"
click at [1082, 451] on div "**********" at bounding box center [1042, 471] width 313 height 670
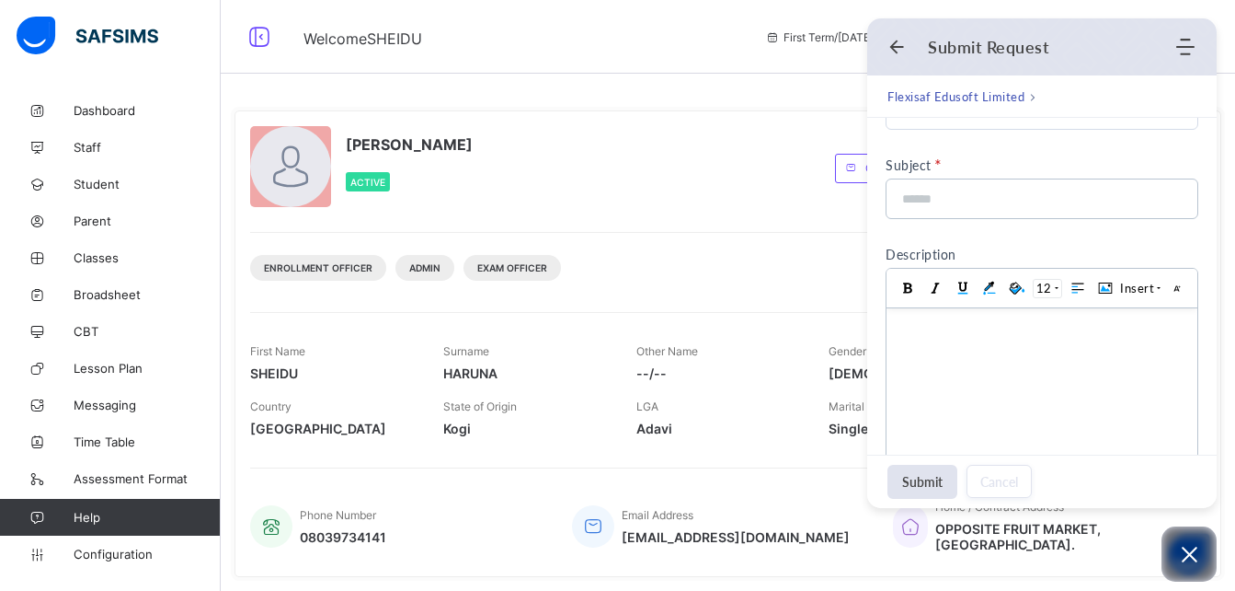
click at [1206, 138] on div "Change email Change Password Edit profile" at bounding box center [1020, 168] width 371 height 84
click at [987, 203] on input at bounding box center [1036, 198] width 272 height 39
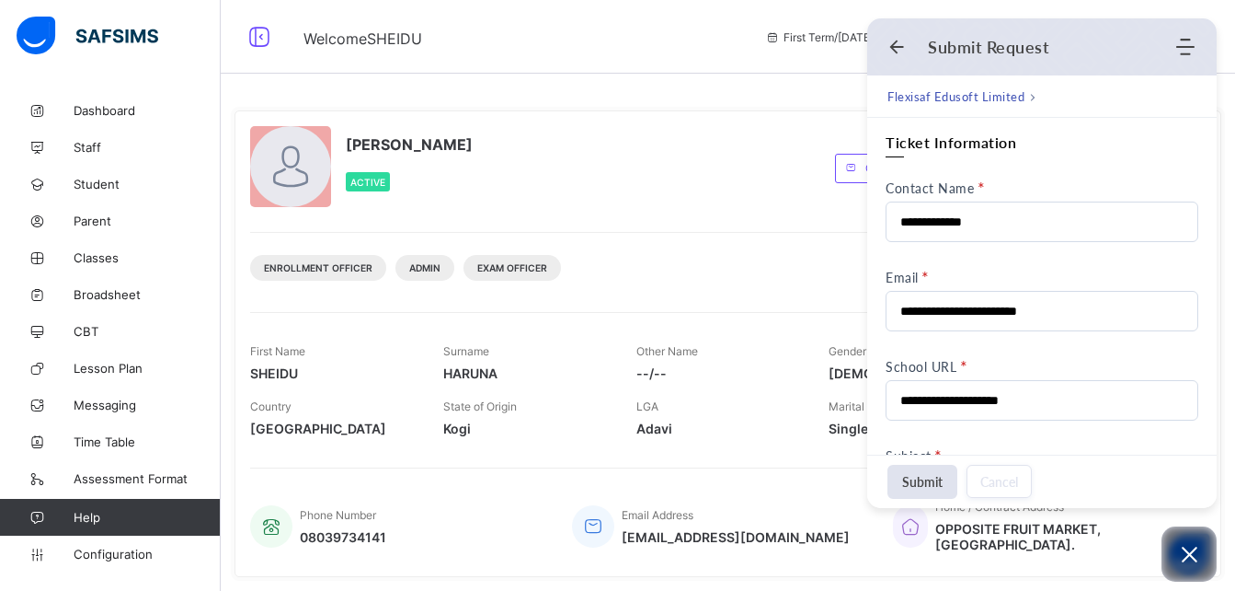
scroll to position [0, 0]
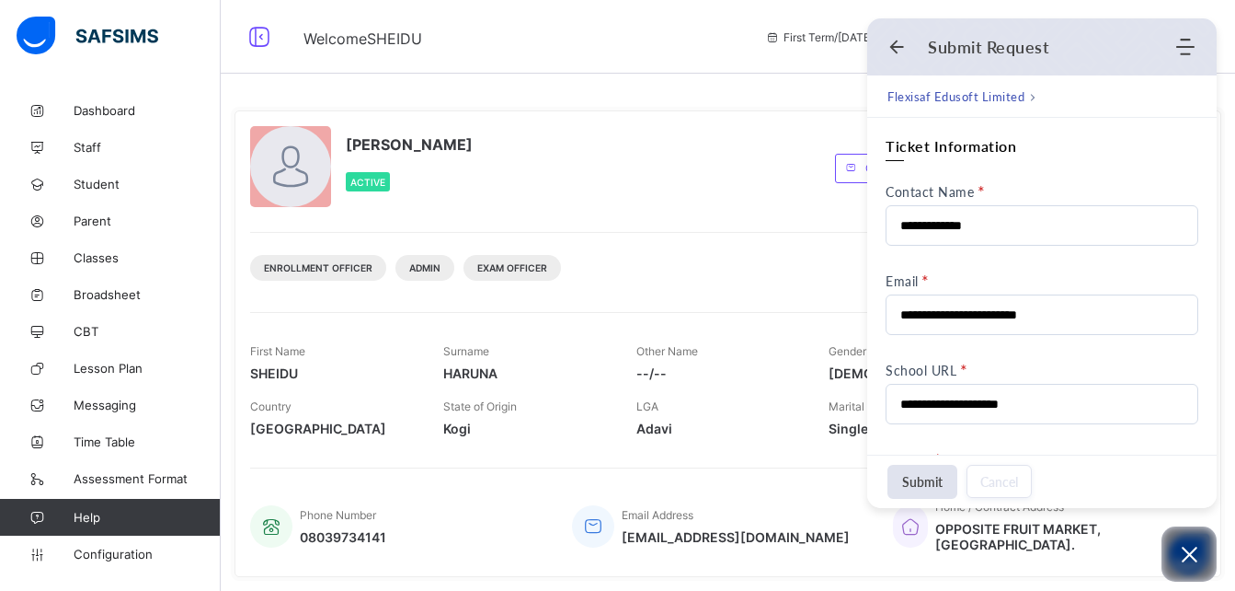
click at [1206, 247] on div "Enrollment Officer Admin Exam Officer" at bounding box center [728, 261] width 956 height 58
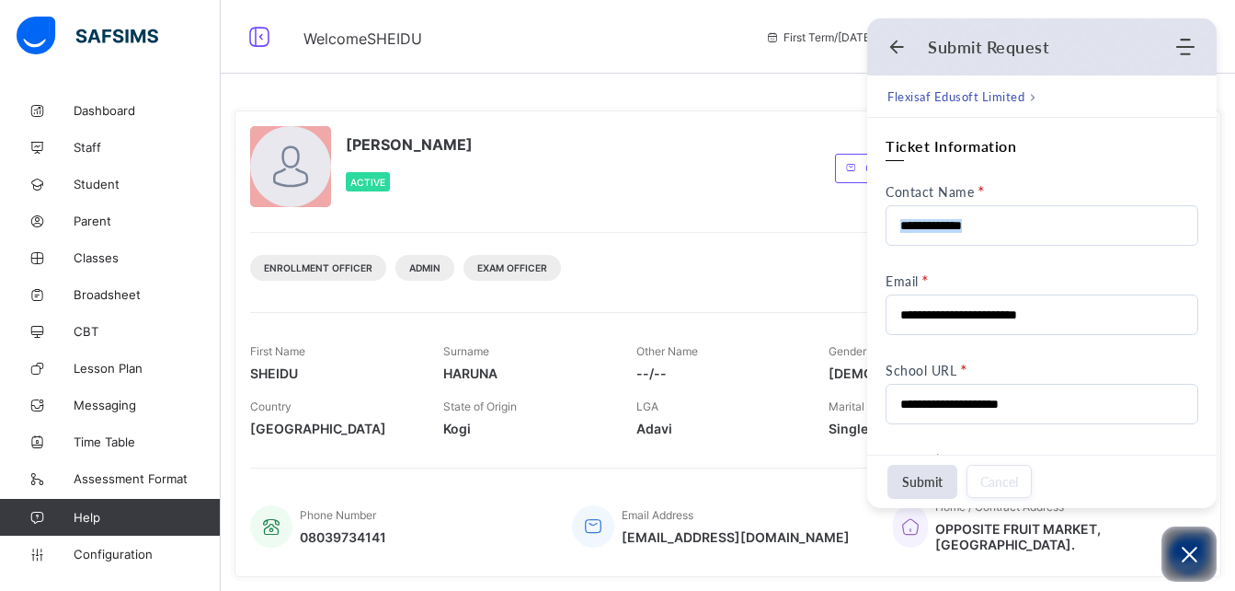
drag, startPoint x: 1210, startPoint y: 248, endPoint x: 1209, endPoint y: 239, distance: 9.4
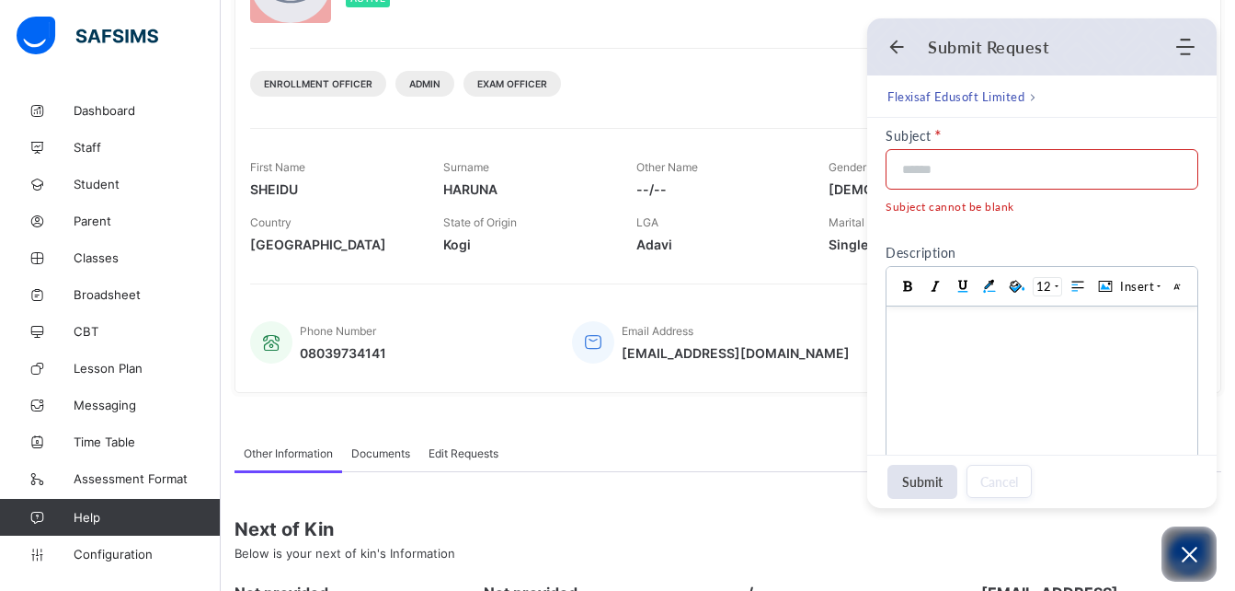
scroll to position [327, 0]
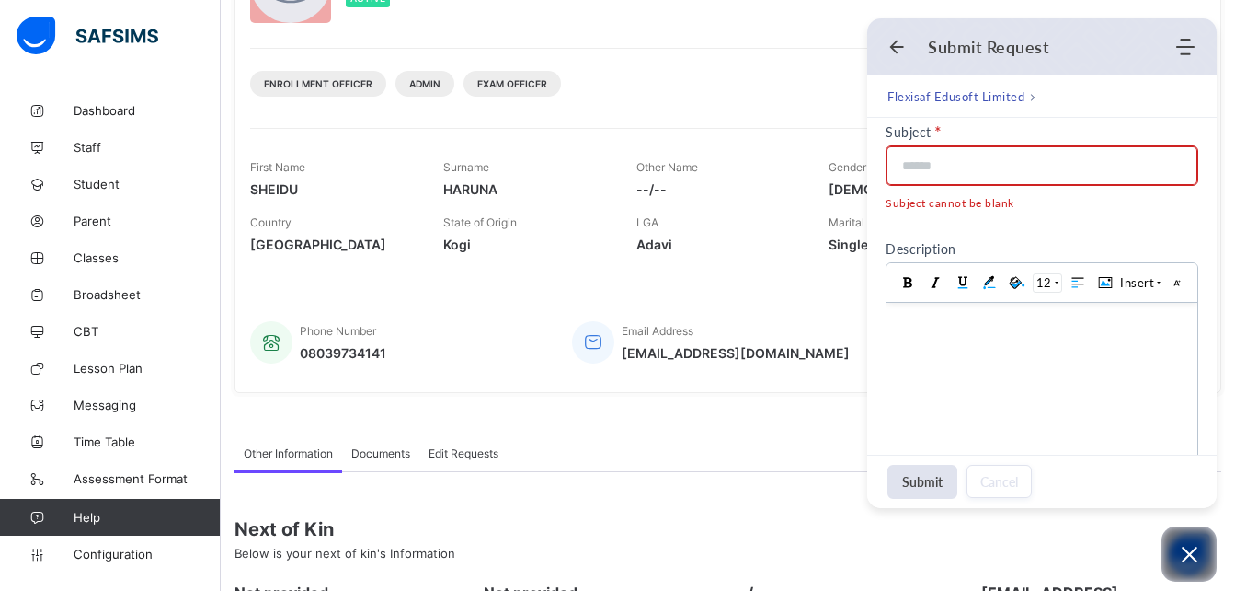
click at [1004, 159] on input at bounding box center [1036, 165] width 272 height 39
paste input "**********"
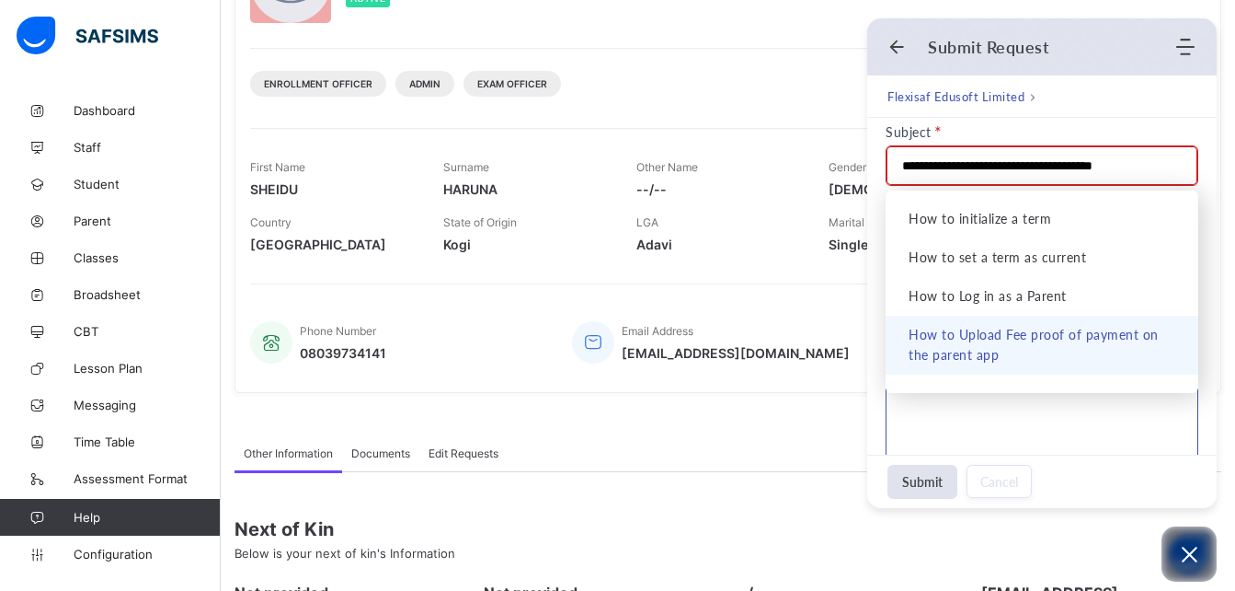
type input "**********"
click at [987, 437] on body at bounding box center [1042, 404] width 311 height 202
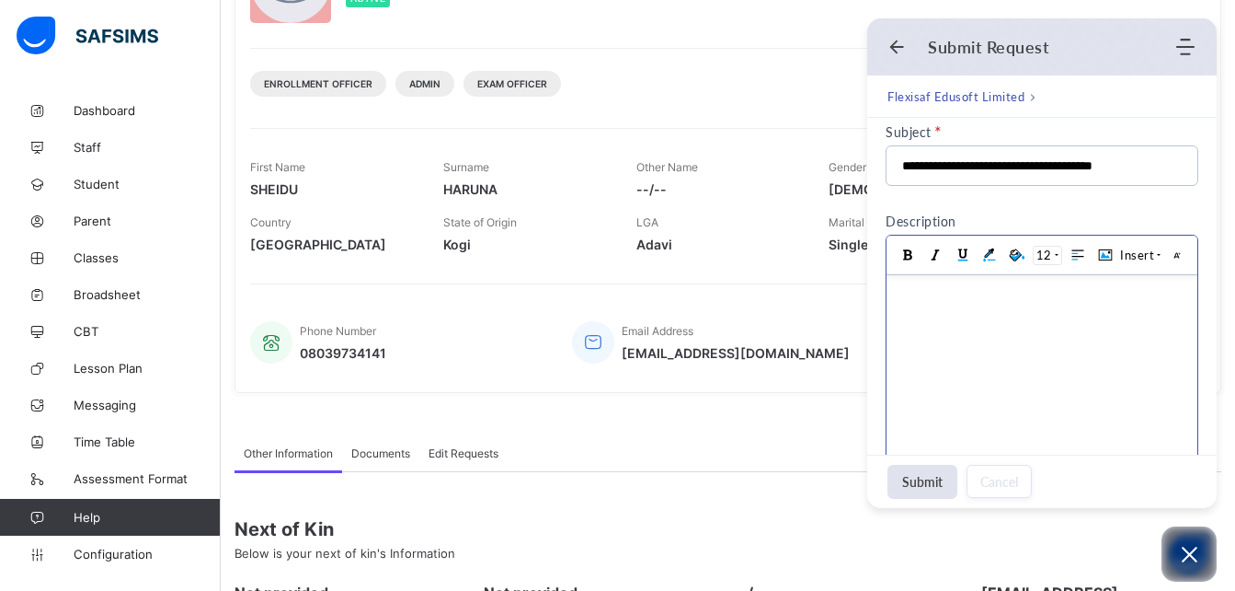
scroll to position [0, 0]
click at [966, 310] on body at bounding box center [1042, 376] width 311 height 202
paste body
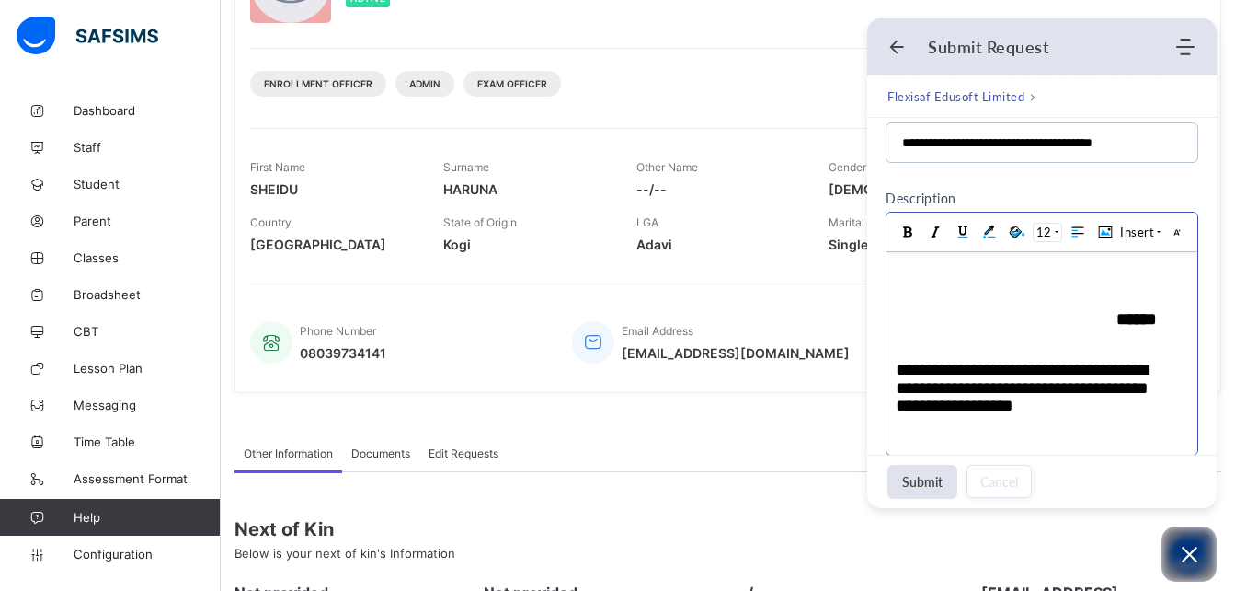
scroll to position [2805, 0]
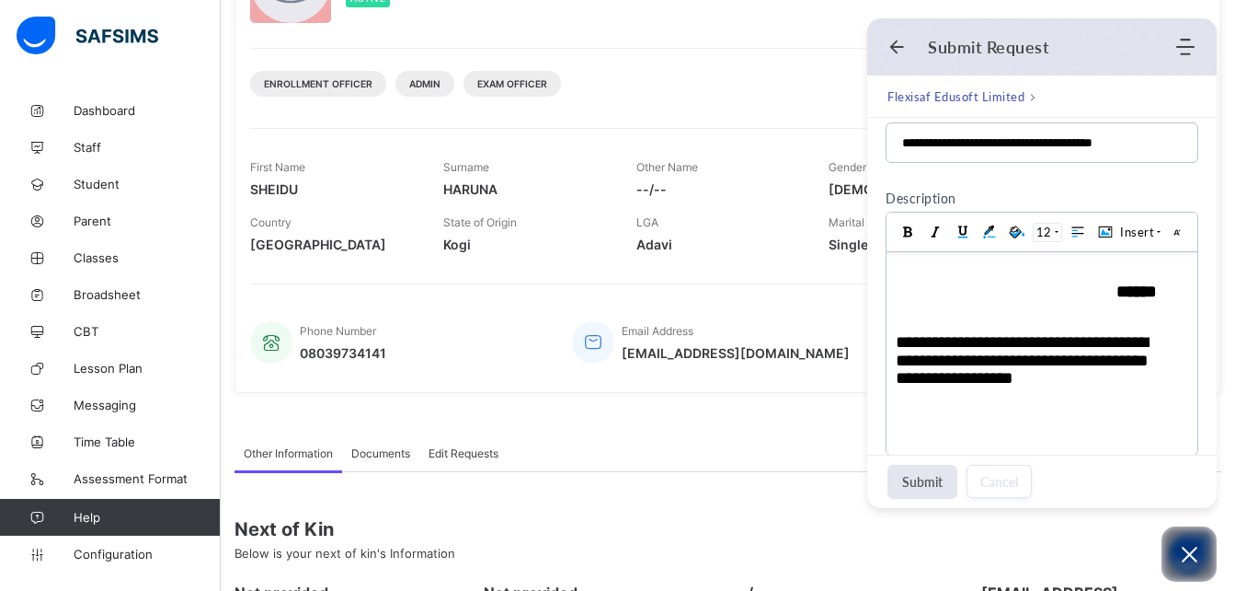
click at [907, 488] on button "Submit" at bounding box center [923, 482] width 70 height 34
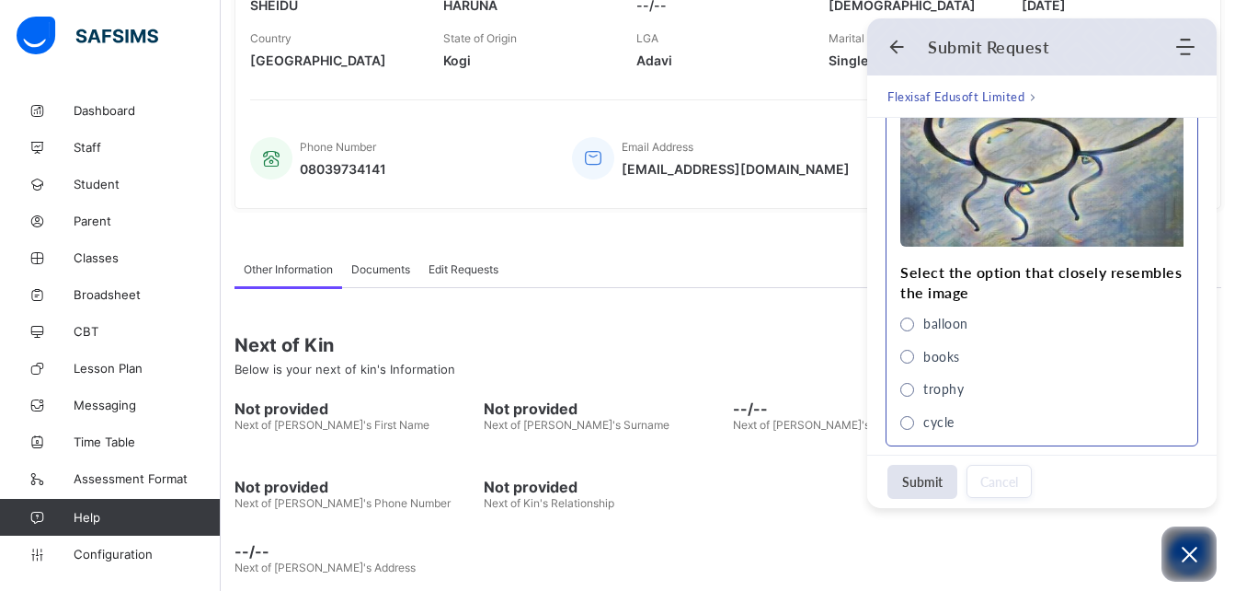
scroll to position [900, 0]
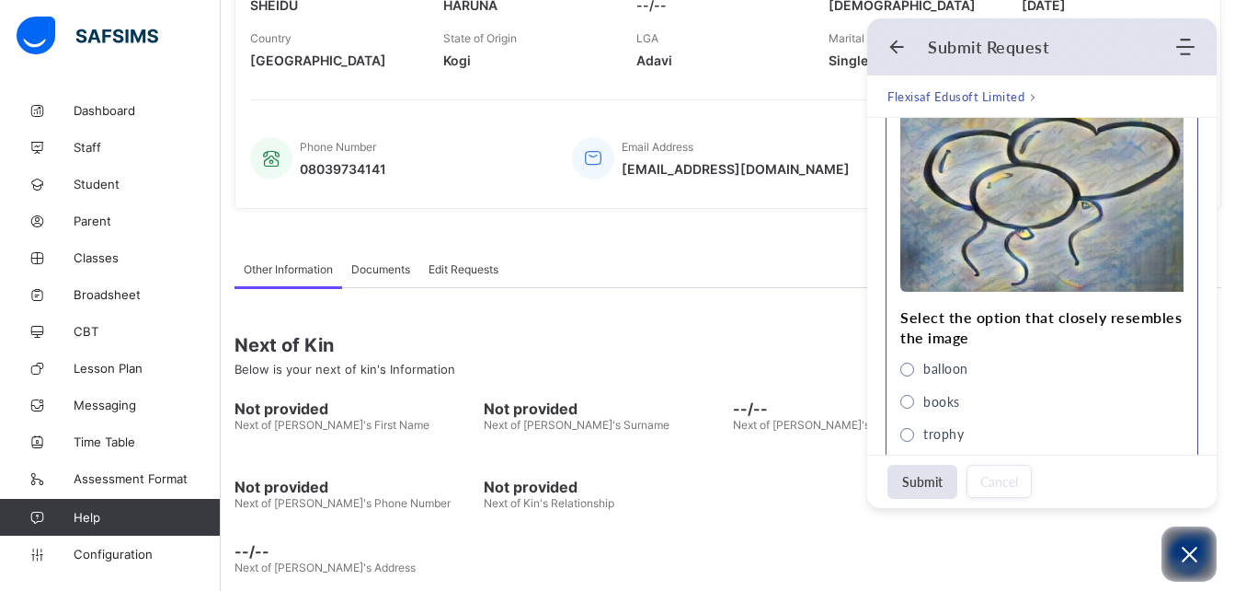
click at [908, 372] on span "balloon" at bounding box center [907, 369] width 14 height 14
click at [917, 480] on button "Submit" at bounding box center [923, 482] width 70 height 34
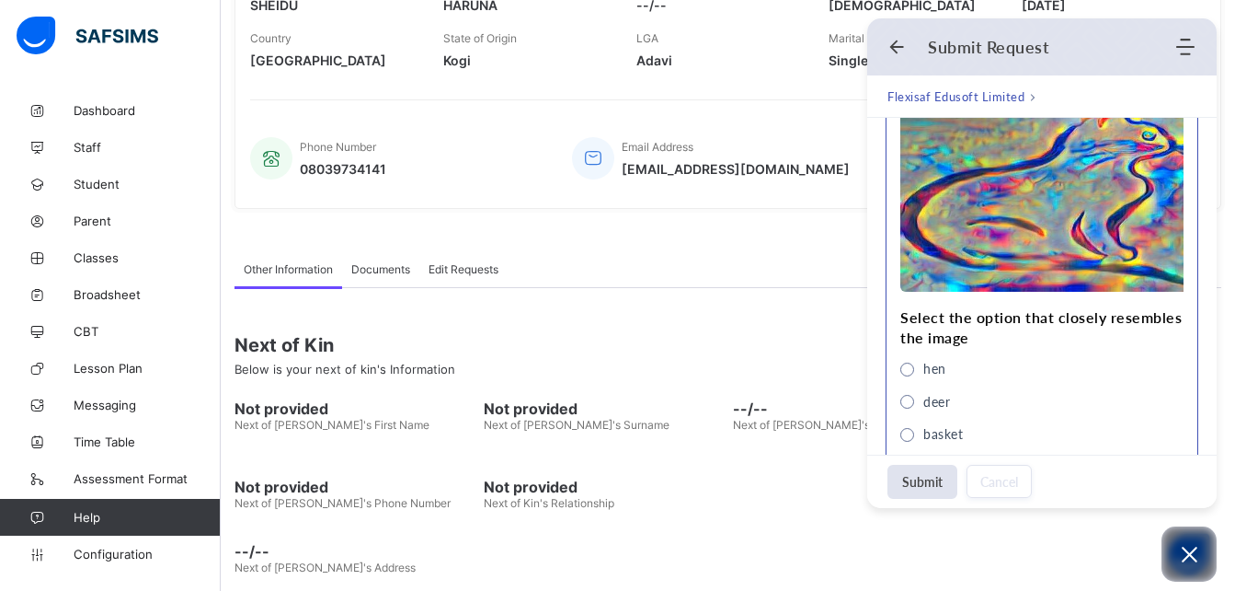
click at [913, 407] on div "deer" at bounding box center [925, 402] width 50 height 20
click at [915, 488] on button "Submit" at bounding box center [923, 482] width 70 height 34
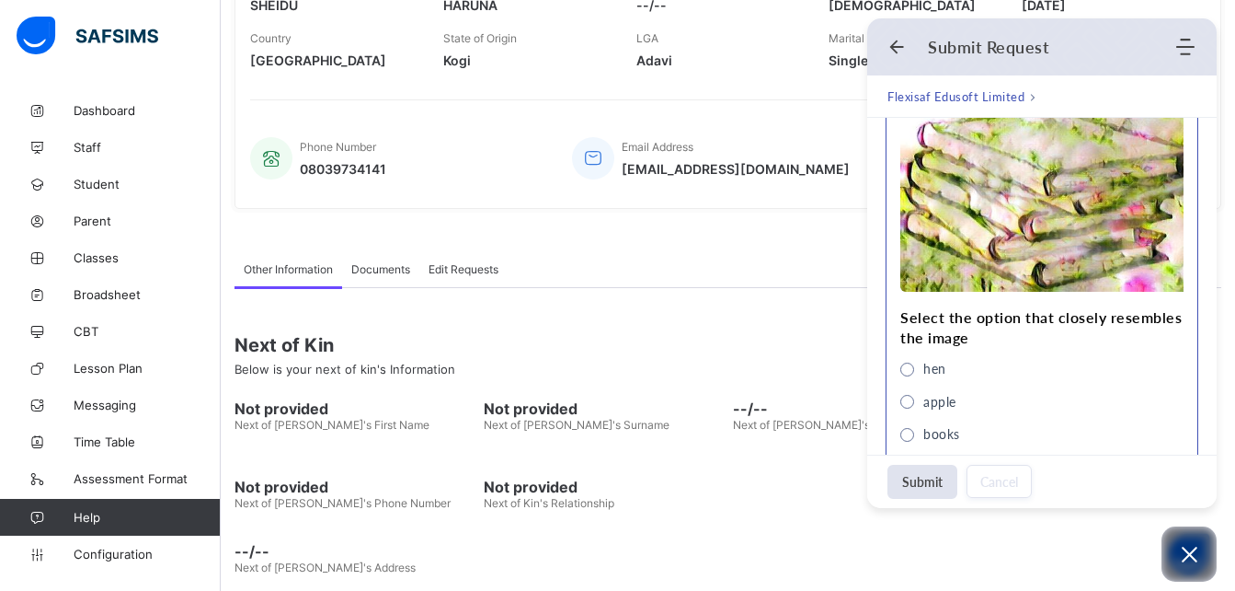
click at [906, 440] on span "books" at bounding box center [907, 435] width 14 height 14
click at [921, 484] on button "Submit" at bounding box center [923, 482] width 70 height 34
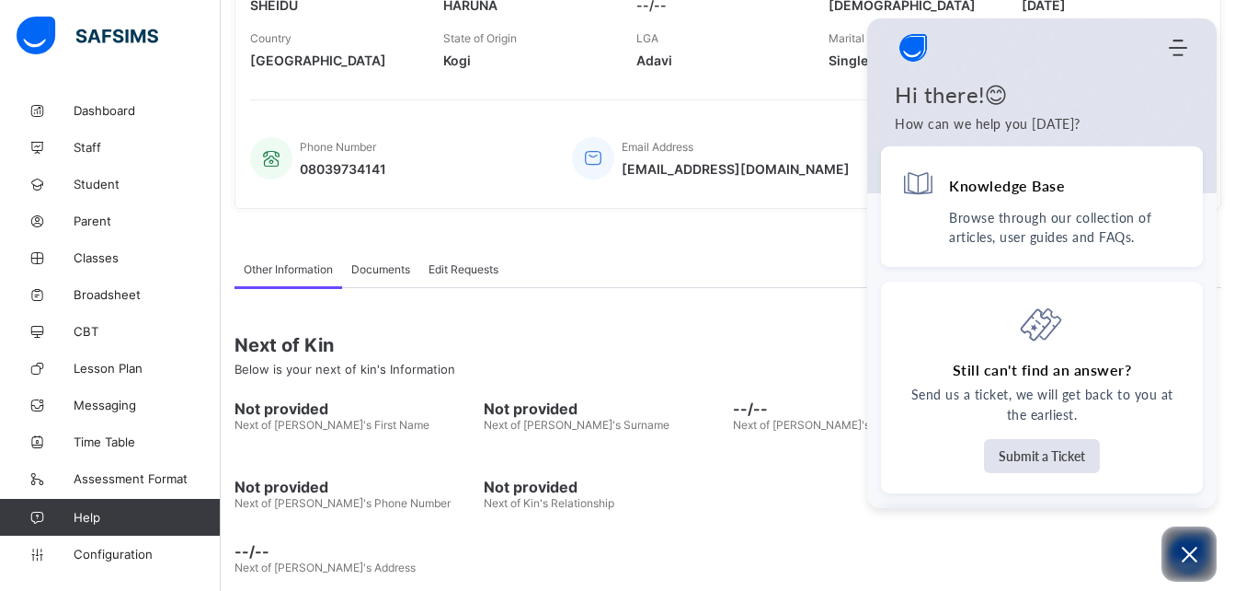
click at [816, 344] on span "Next of Kin" at bounding box center [728, 345] width 987 height 22
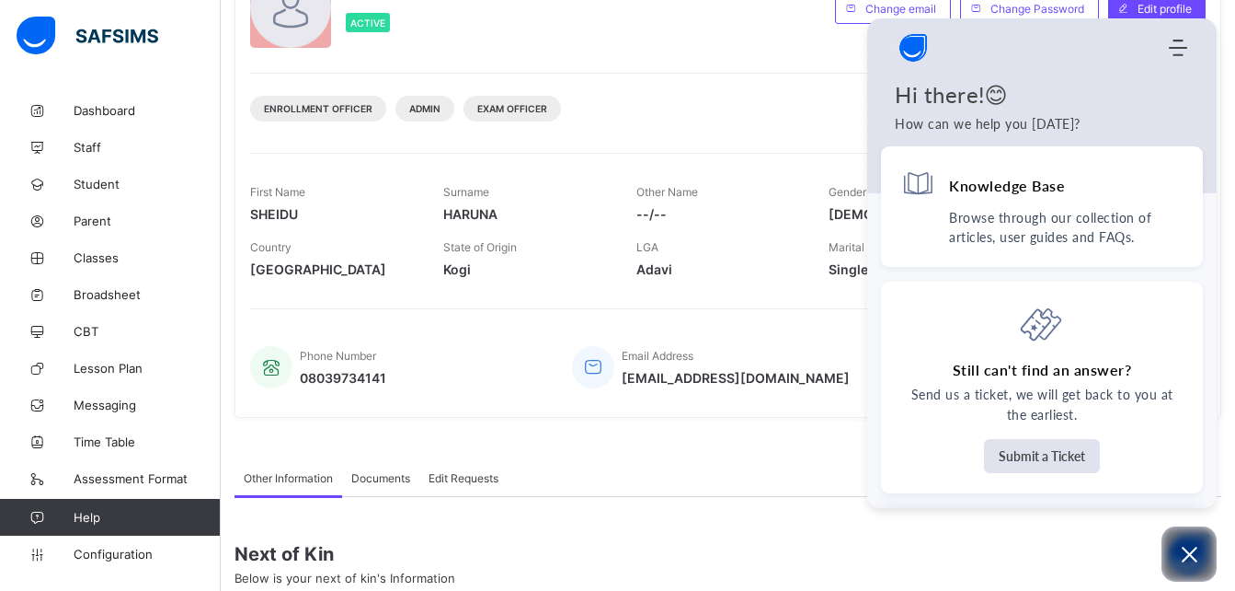
scroll to position [0, 0]
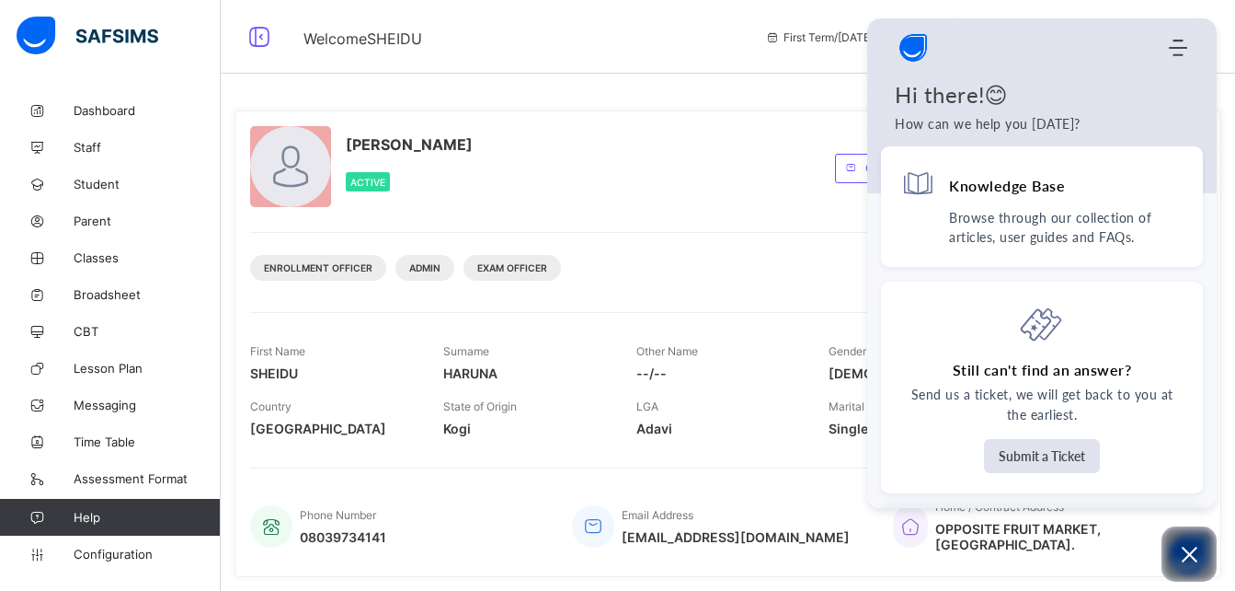
click at [688, 178] on div "SHEIDU HARUNA Active" at bounding box center [538, 168] width 576 height 84
click at [703, 211] on div "SHEIDU HARUNA Active Change email Change Password Edit profile Enrollment Offic…" at bounding box center [728, 343] width 987 height 466
click at [1178, 43] on icon "Modules Menu" at bounding box center [1178, 48] width 18 height 18
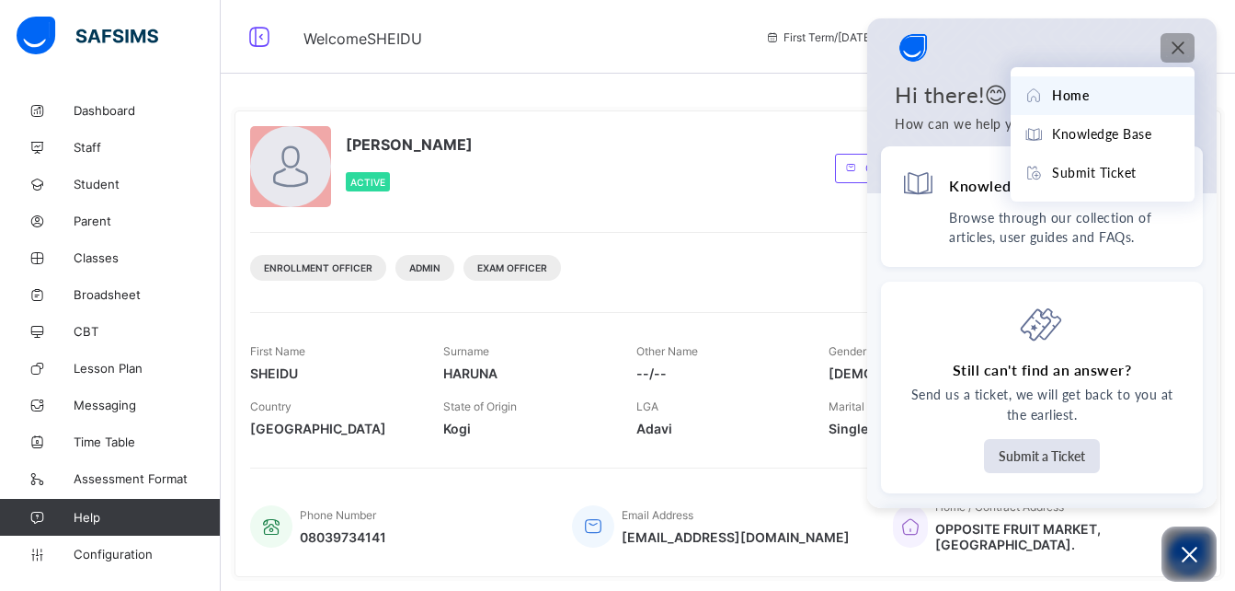
click at [788, 143] on div "SHEIDU HARUNA Active" at bounding box center [538, 168] width 576 height 84
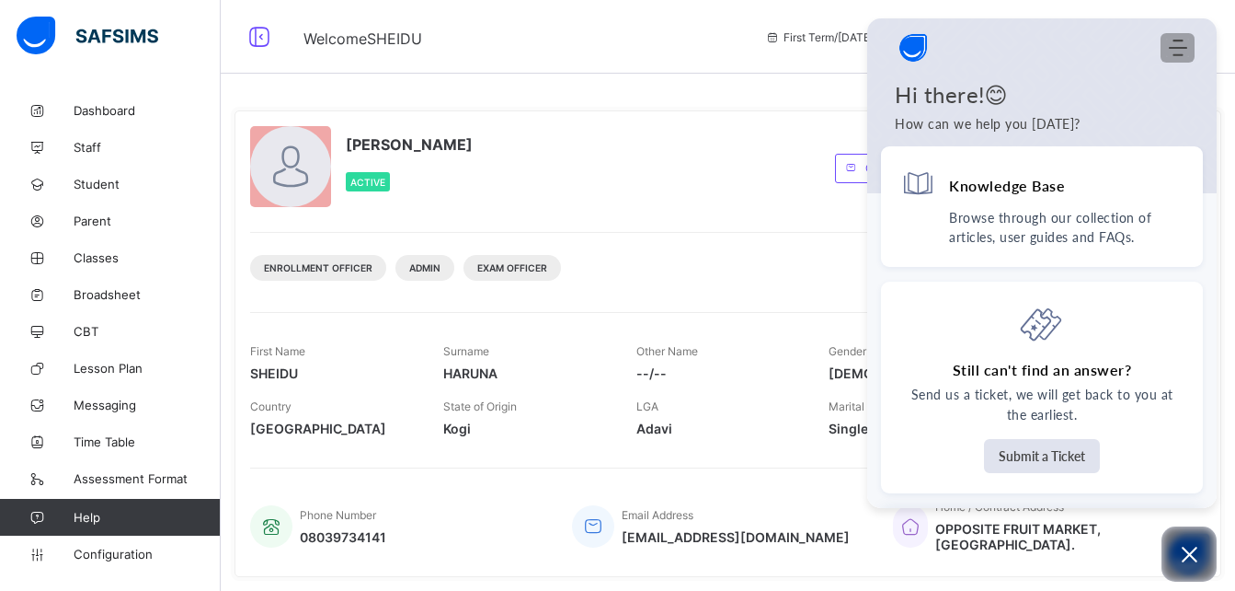
click at [1176, 49] on use "Modules Menu" at bounding box center [1178, 48] width 18 height 17
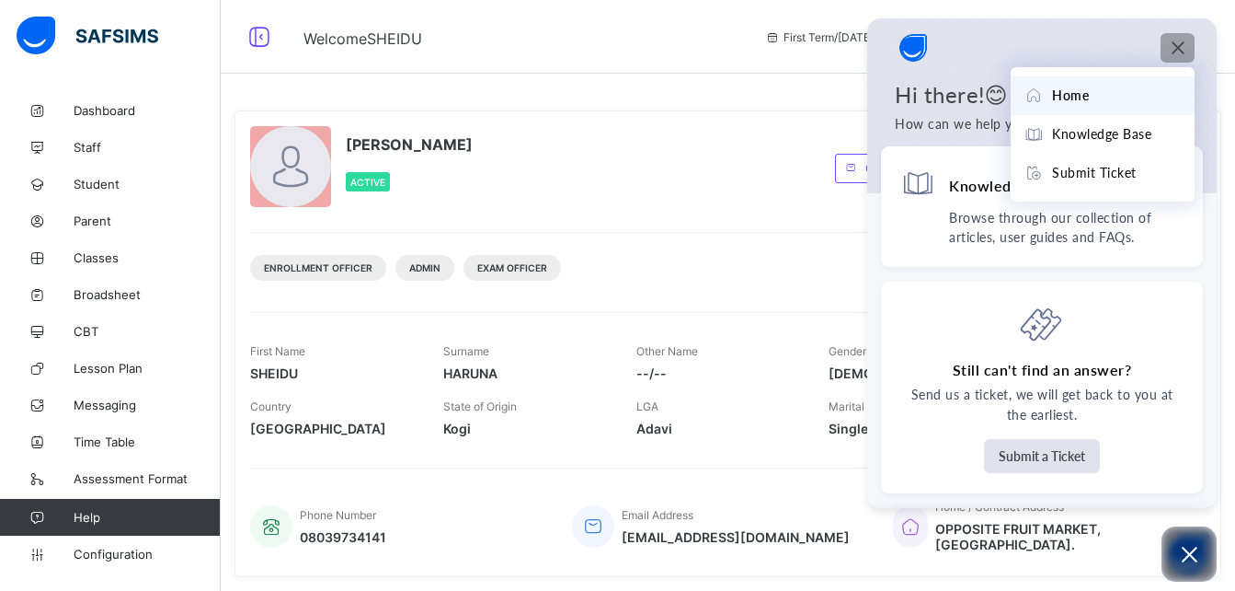
click at [1087, 94] on span "Home" at bounding box center [1070, 96] width 37 height 20
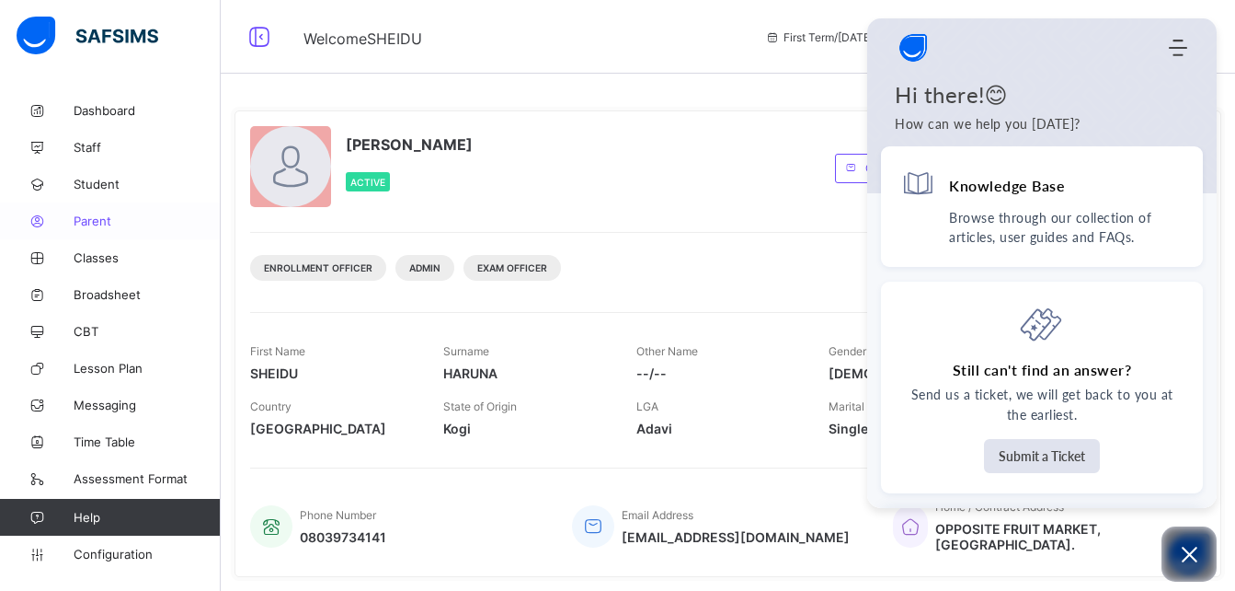
click at [90, 225] on span "Parent" at bounding box center [147, 220] width 147 height 15
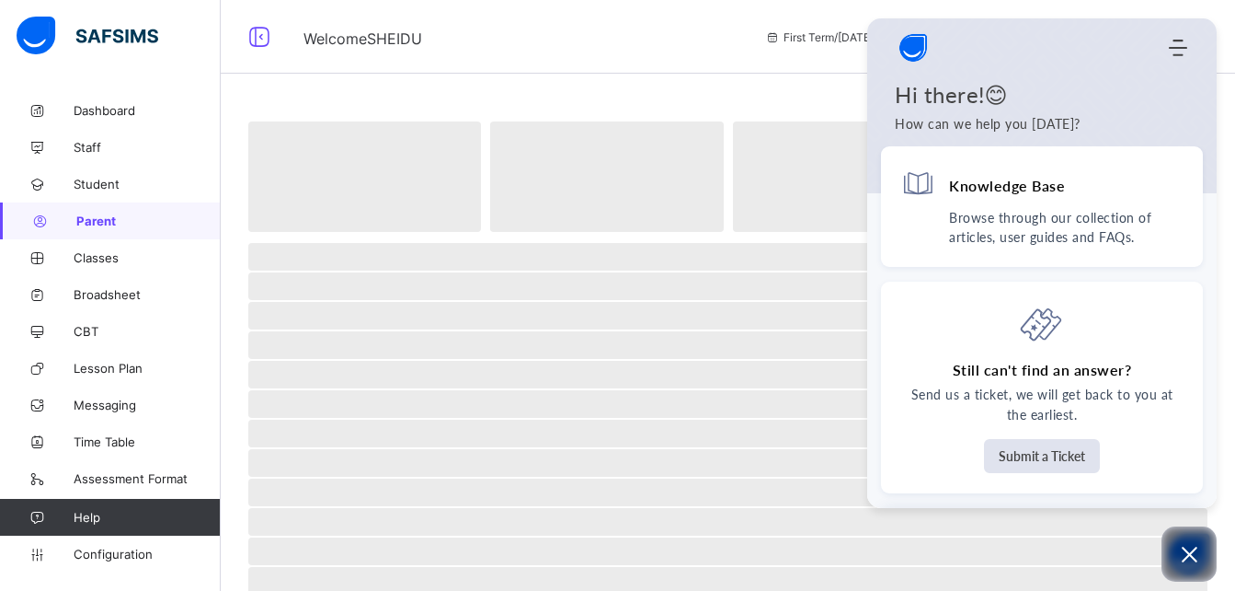
click at [90, 225] on span "Parent" at bounding box center [148, 220] width 144 height 15
click at [294, 332] on span "‌" at bounding box center [727, 345] width 959 height 28
click at [1181, 557] on icon "Open asap" at bounding box center [1189, 554] width 23 height 23
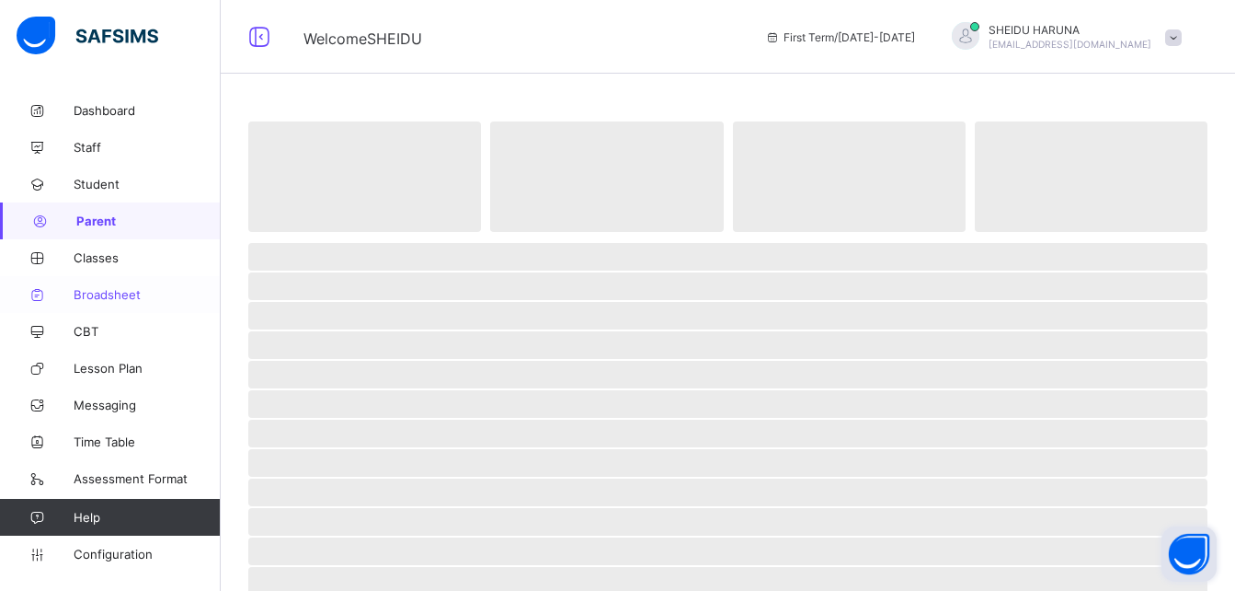
click at [98, 296] on span "Broadsheet" at bounding box center [147, 294] width 147 height 15
click at [98, 296] on span "Broadsheet" at bounding box center [148, 294] width 144 height 15
click at [90, 224] on span "Parent" at bounding box center [147, 220] width 147 height 15
click at [90, 224] on span "Parent" at bounding box center [148, 220] width 144 height 15
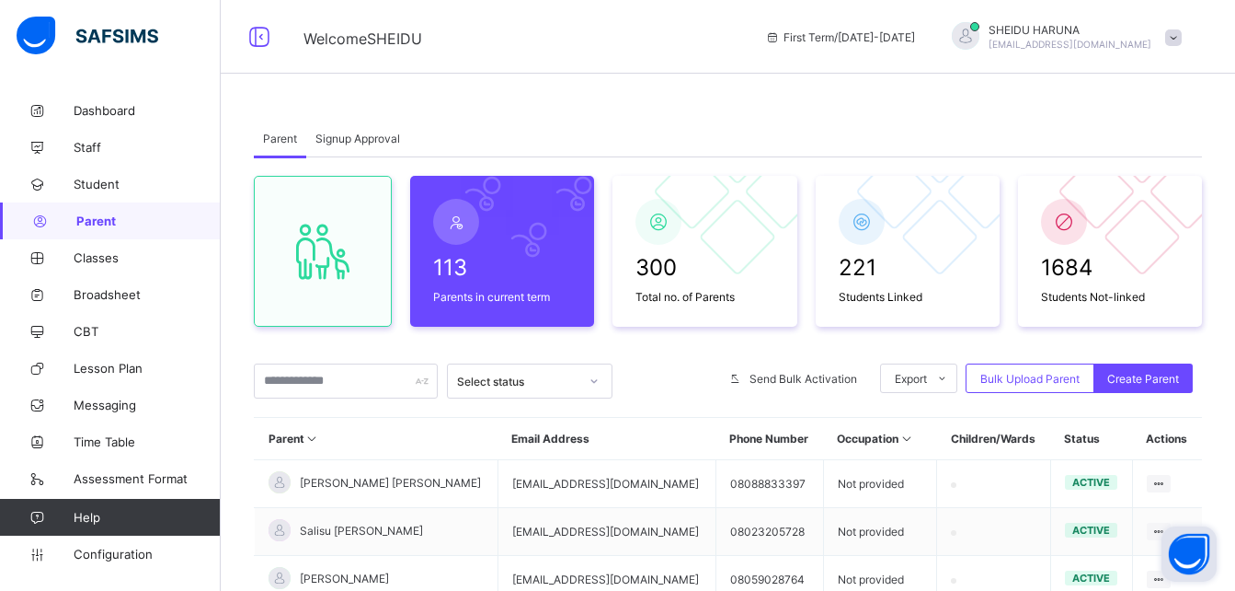
scroll to position [510, 0]
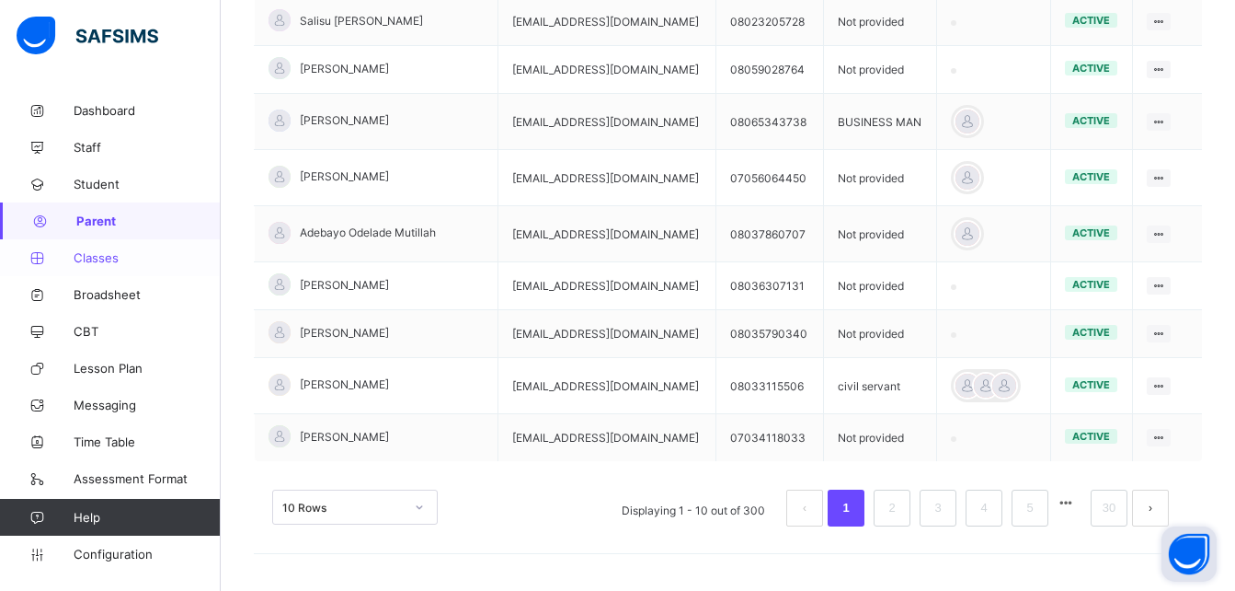
click at [104, 253] on span "Classes" at bounding box center [147, 257] width 147 height 15
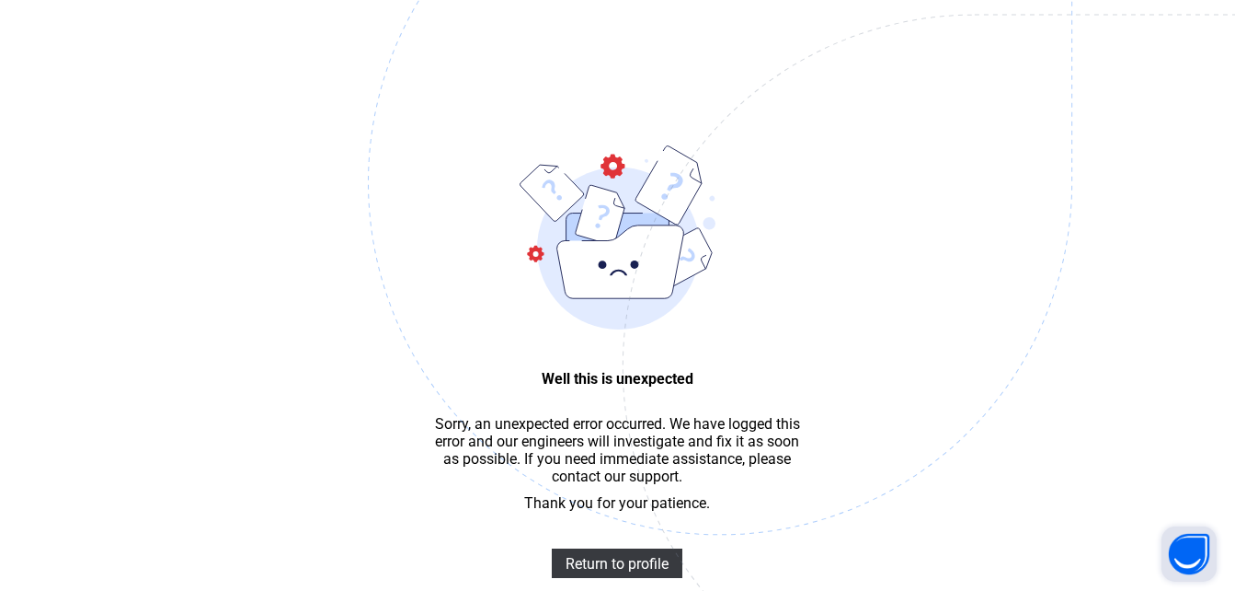
click at [438, 55] on img at bounding box center [847, 274] width 959 height 889
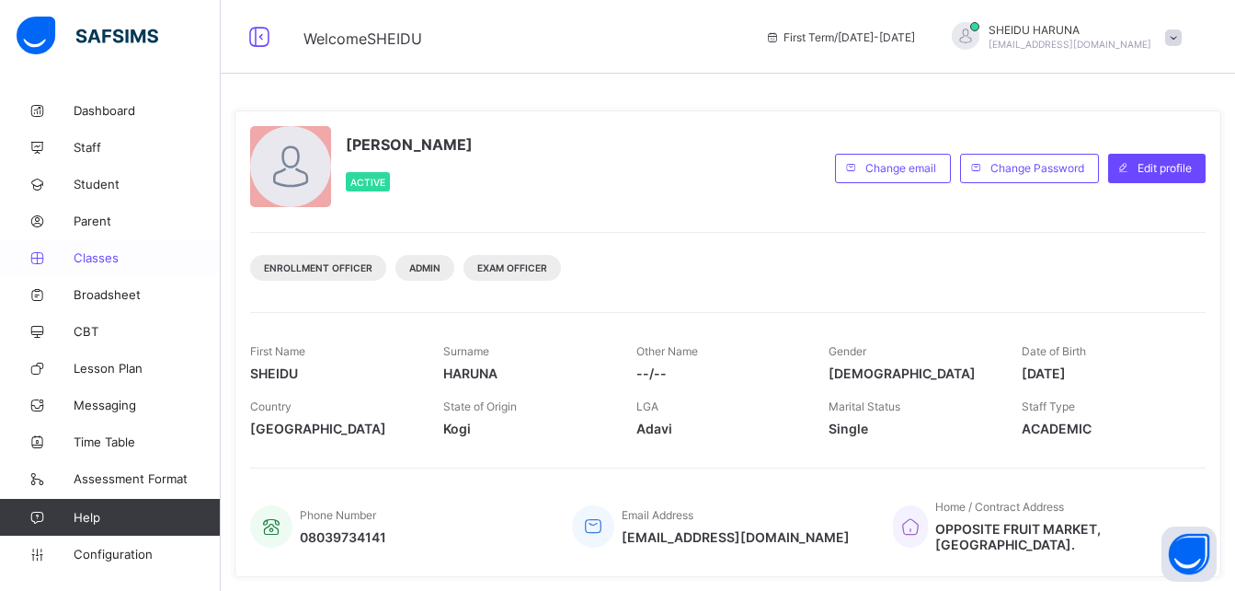
click at [103, 263] on span "Classes" at bounding box center [147, 257] width 147 height 15
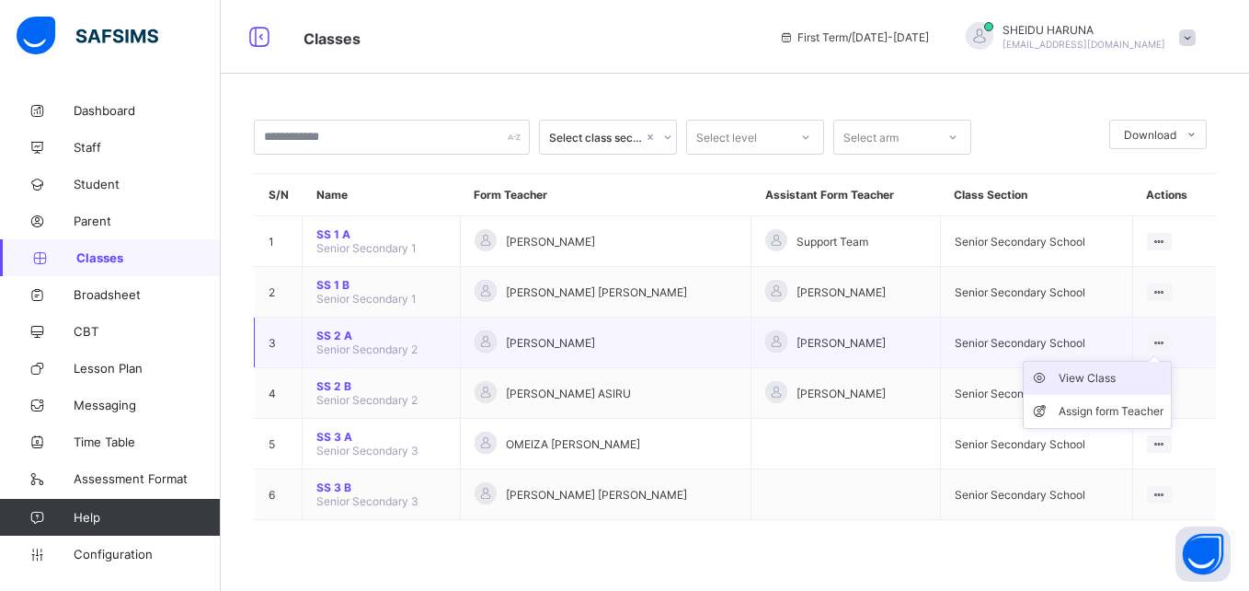
click at [1097, 384] on div "View Class" at bounding box center [1111, 378] width 105 height 18
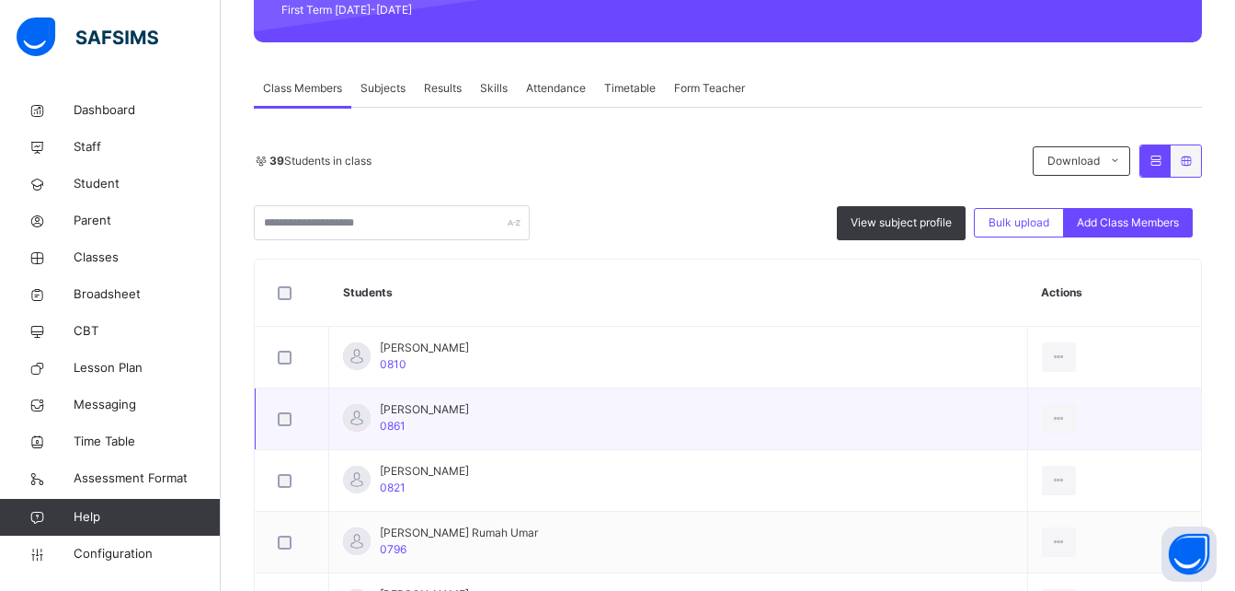
scroll to position [368, 0]
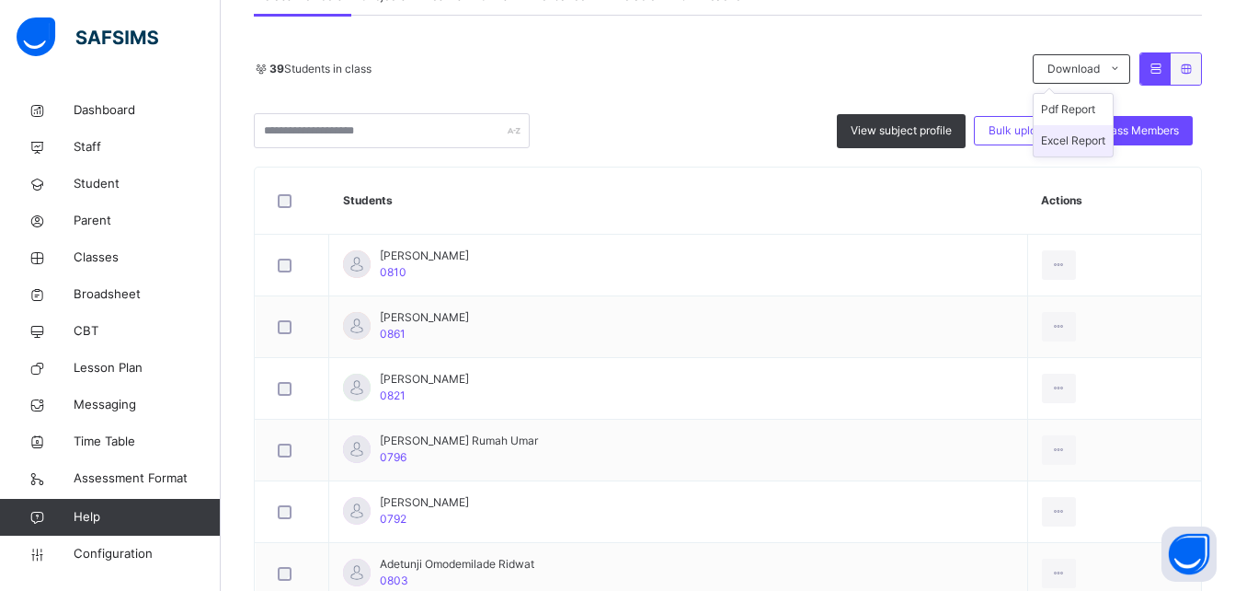
click at [1075, 143] on li "Excel Report" at bounding box center [1073, 140] width 79 height 31
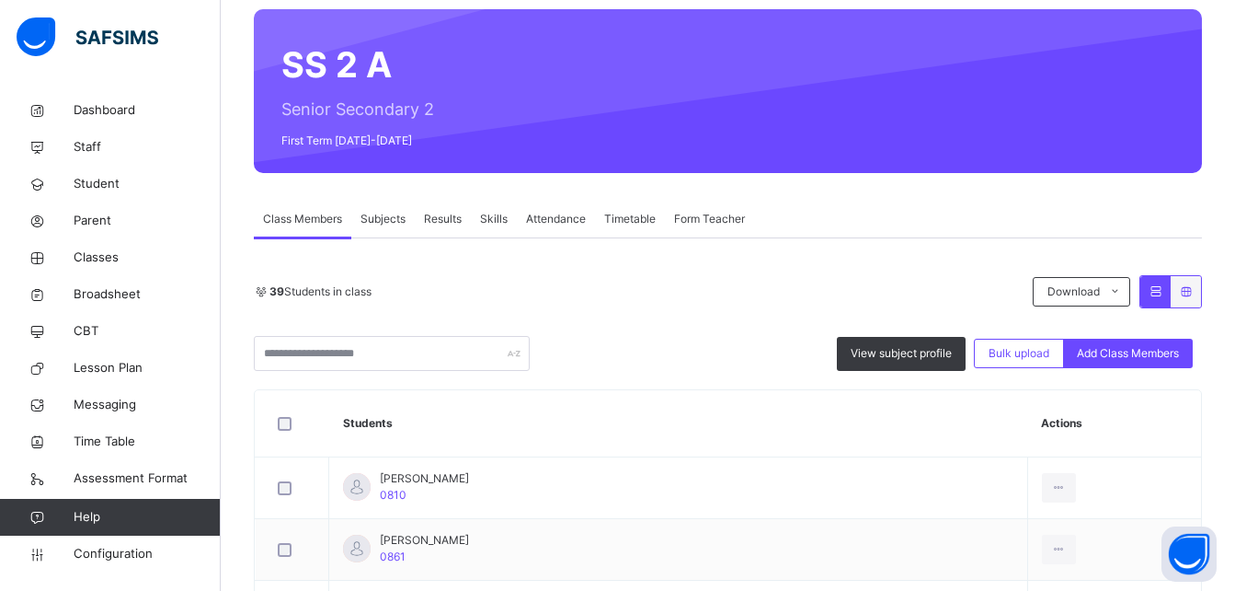
scroll to position [0, 0]
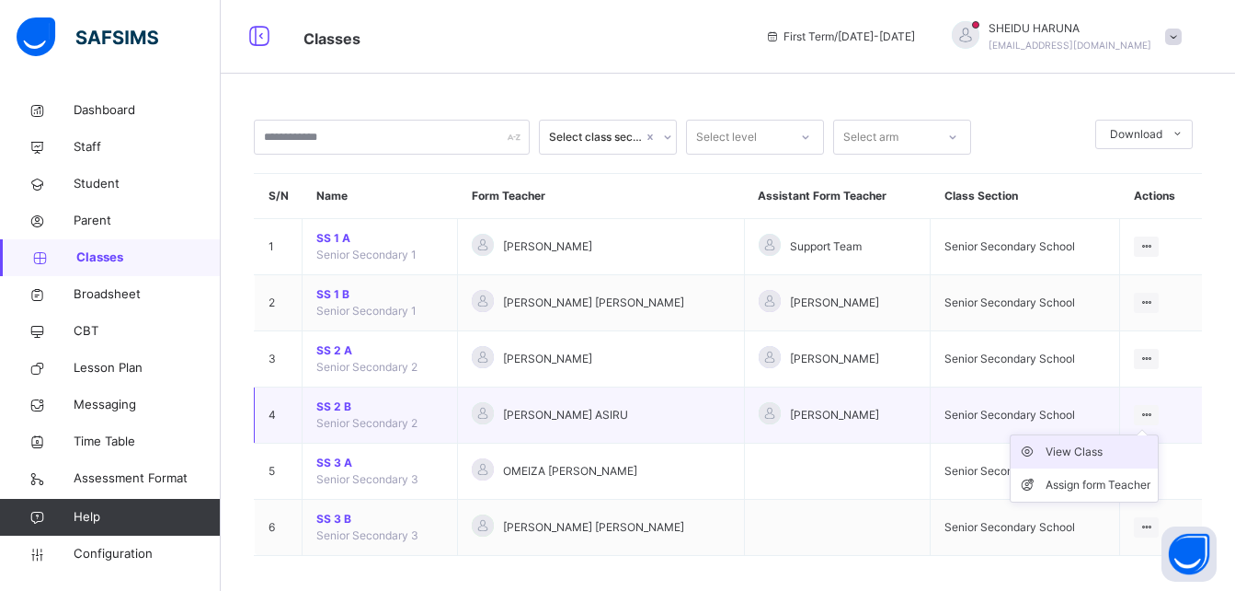
click at [1089, 447] on div "View Class" at bounding box center [1098, 451] width 105 height 18
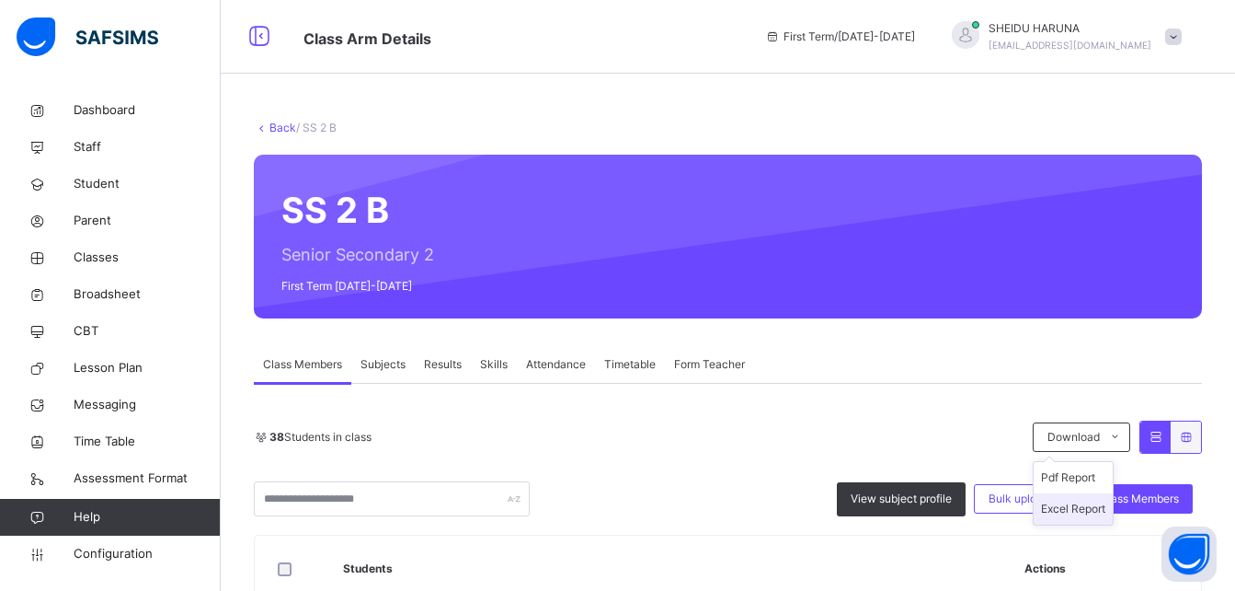
click at [1087, 493] on li "Excel Report" at bounding box center [1073, 508] width 79 height 31
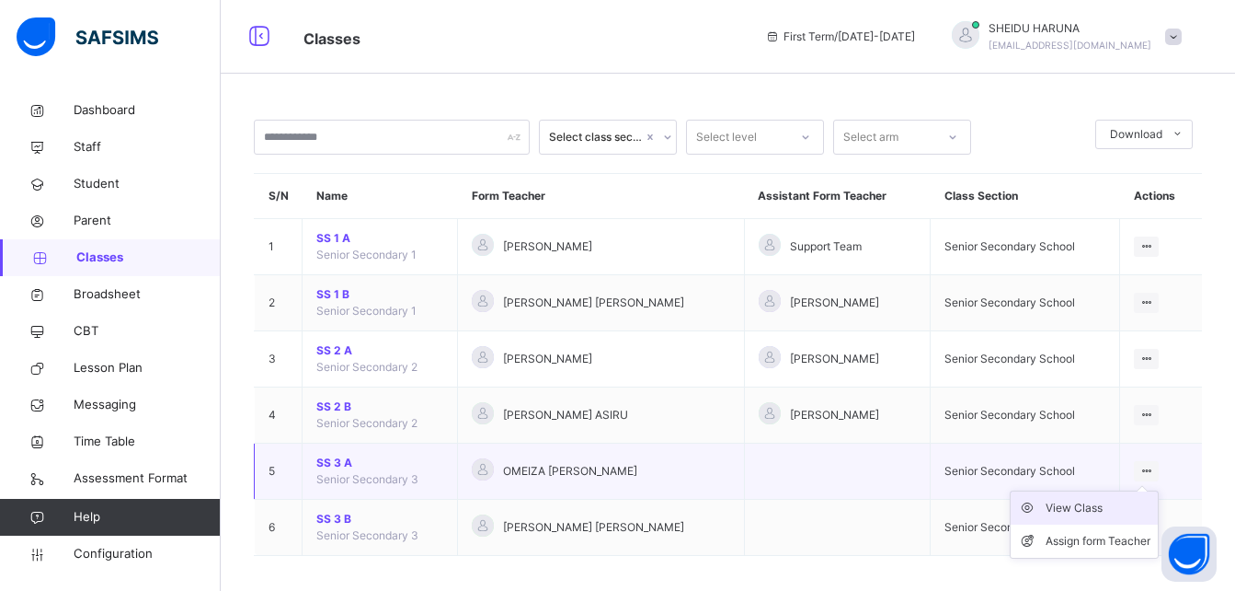
click at [1110, 506] on div "View Class" at bounding box center [1098, 508] width 105 height 18
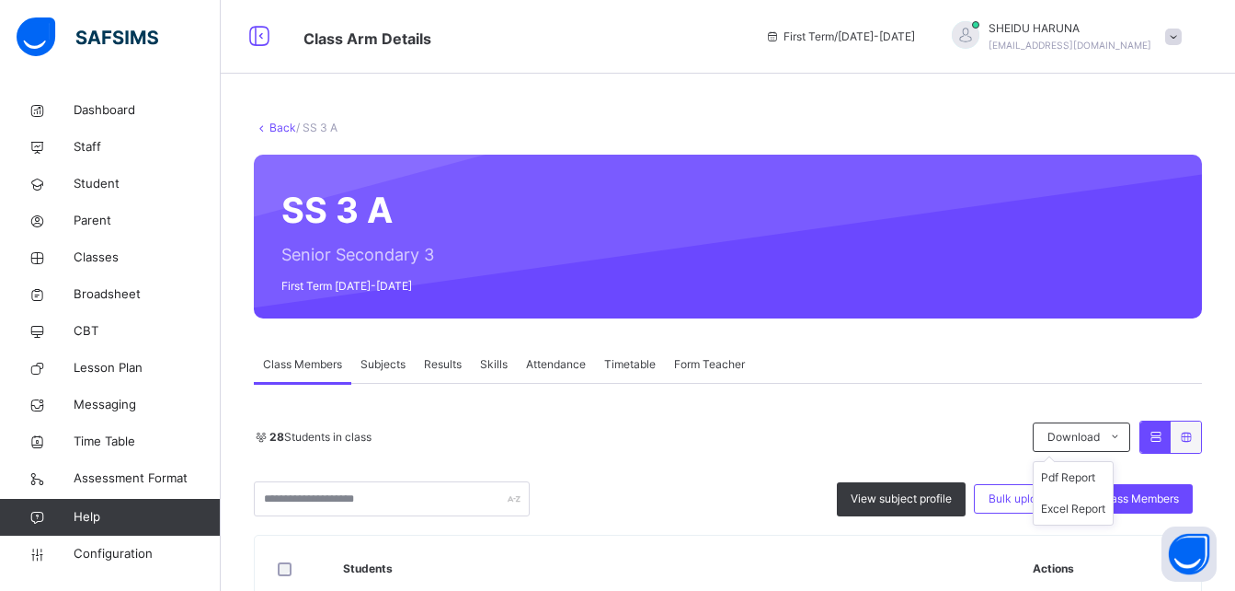
scroll to position [276, 0]
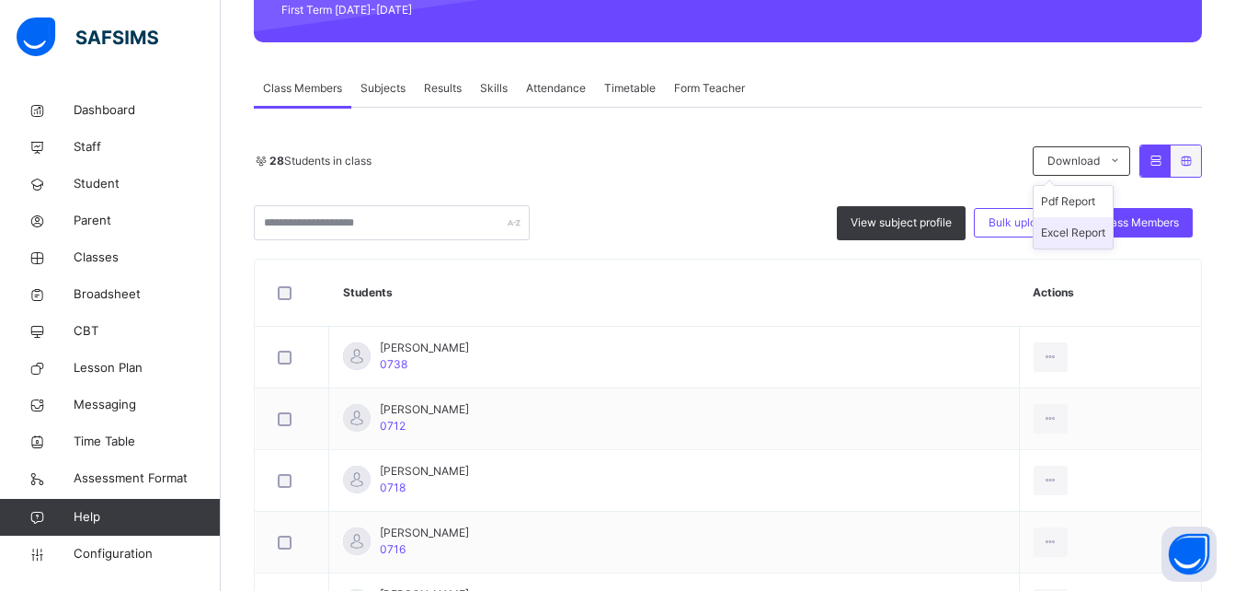
click at [1089, 238] on li "Excel Report" at bounding box center [1073, 232] width 79 height 31
click at [770, 176] on div "28 Students in class Download Pdf Report Excel Report" at bounding box center [728, 160] width 948 height 33
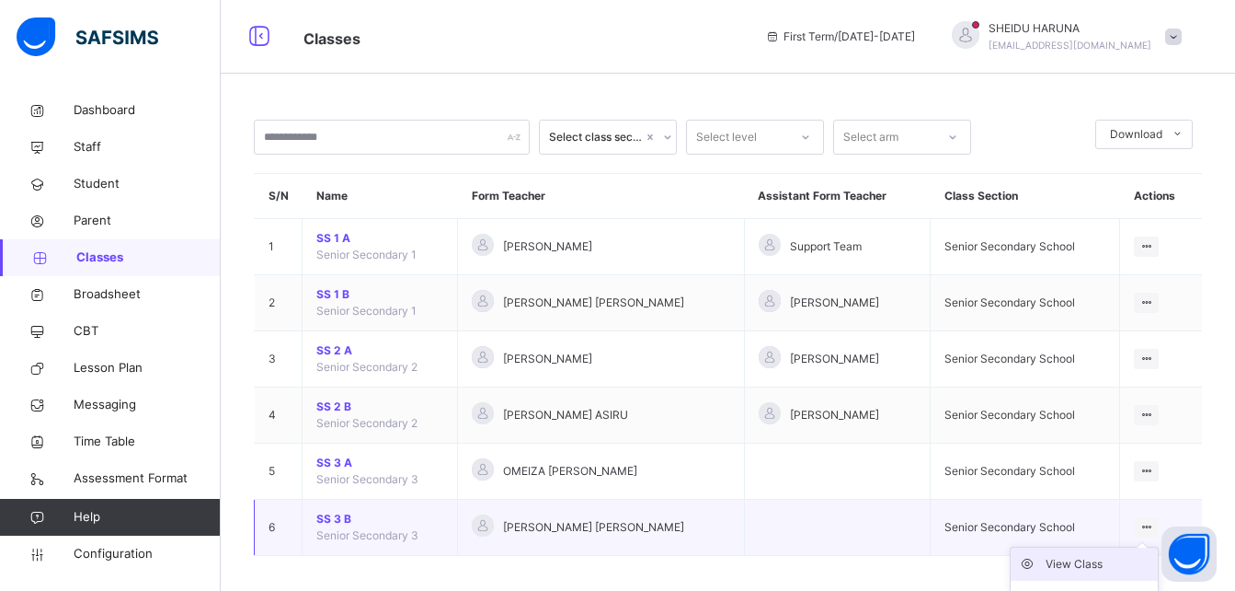
click at [1098, 565] on div "View Class" at bounding box center [1098, 564] width 105 height 18
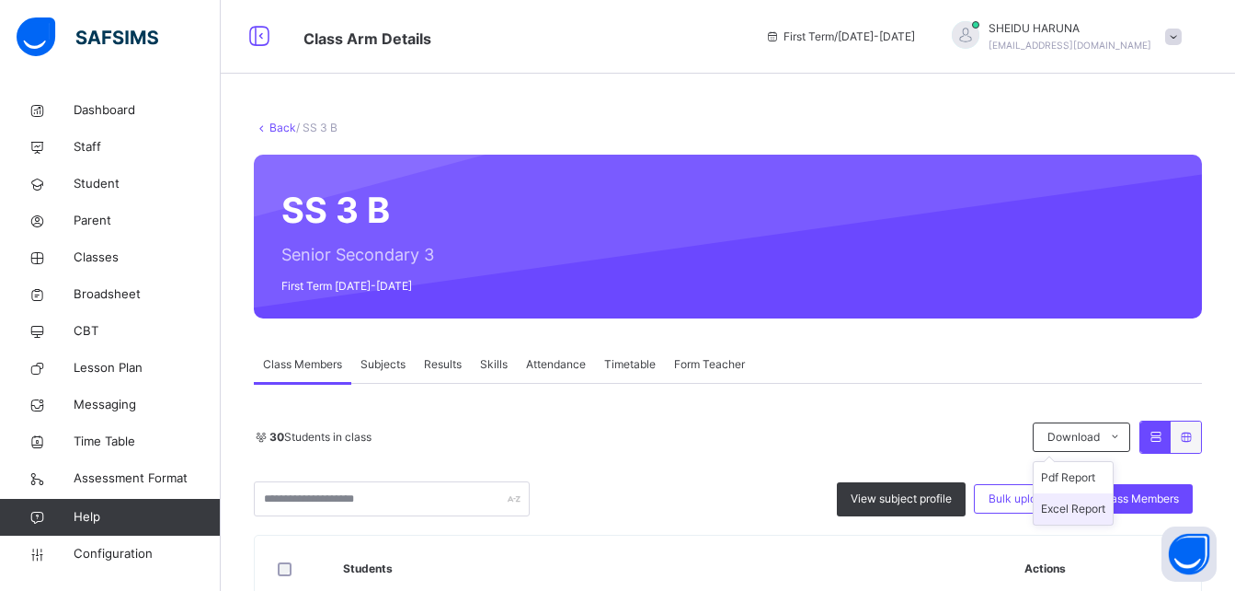
click at [1094, 503] on li "Excel Report" at bounding box center [1073, 508] width 79 height 31
click at [795, 220] on div "SS 3 B Senior Secondary 3 First Term [DATE]-[DATE]" at bounding box center [728, 237] width 948 height 164
